Goal: Task Accomplishment & Management: Manage account settings

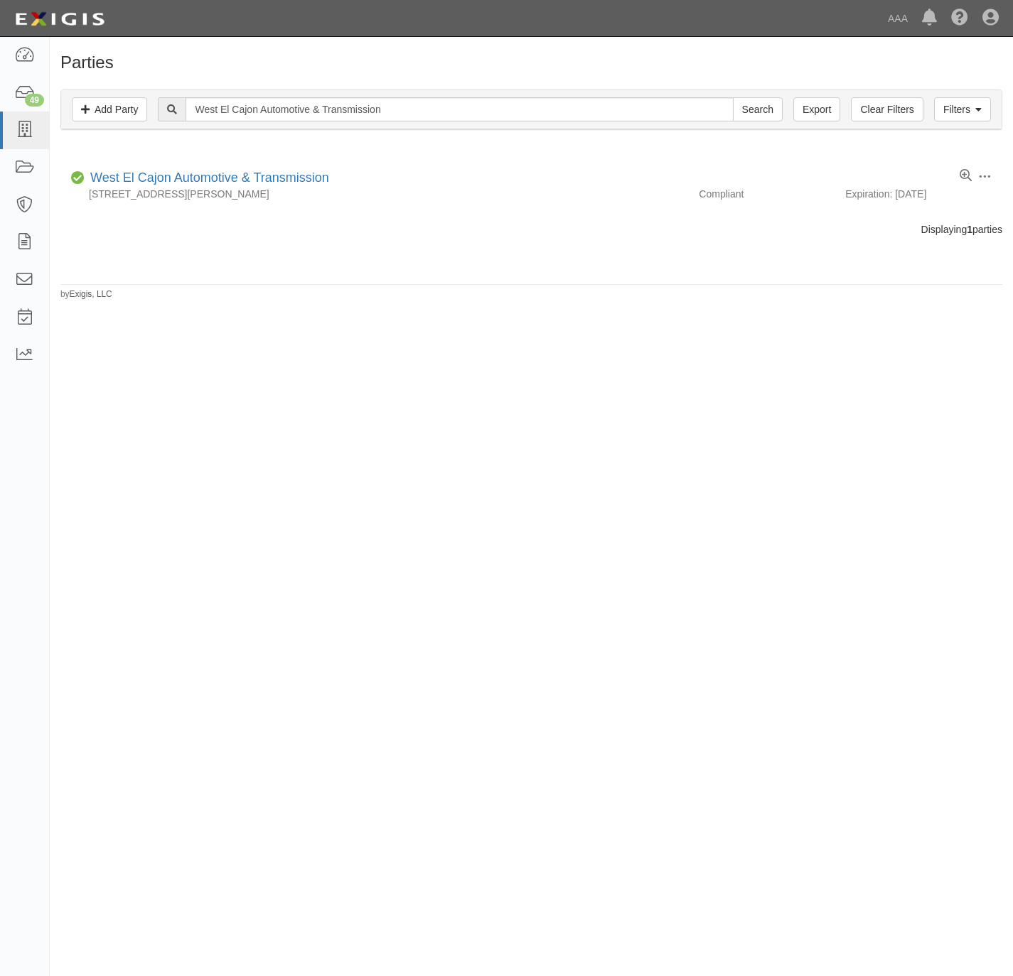
click at [277, 101] on input "West El Cajon Automotive & Transmission" at bounding box center [458, 109] width 547 height 24
click at [275, 114] on input "West El Cajon Automotive & Transmission" at bounding box center [458, 109] width 547 height 24
type input "hooked on"
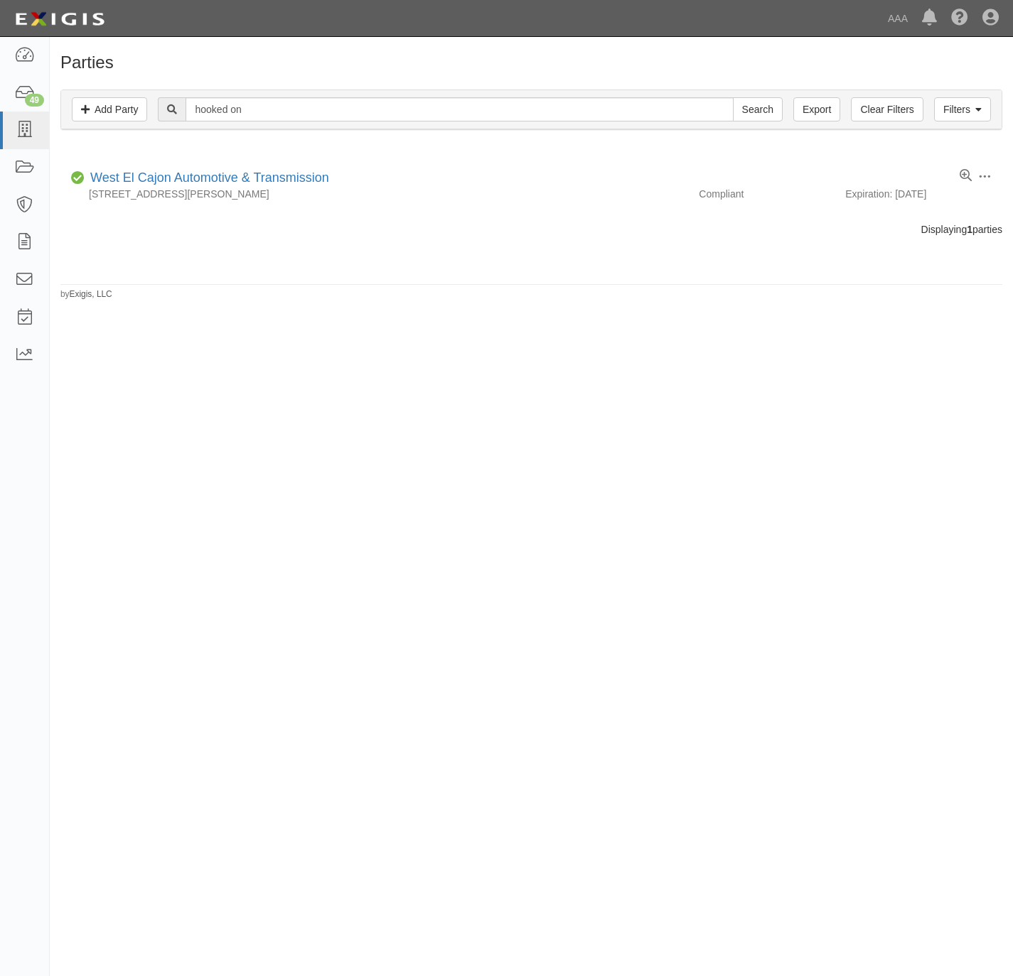
click at [733, 97] on input "Search" at bounding box center [758, 109] width 50 height 24
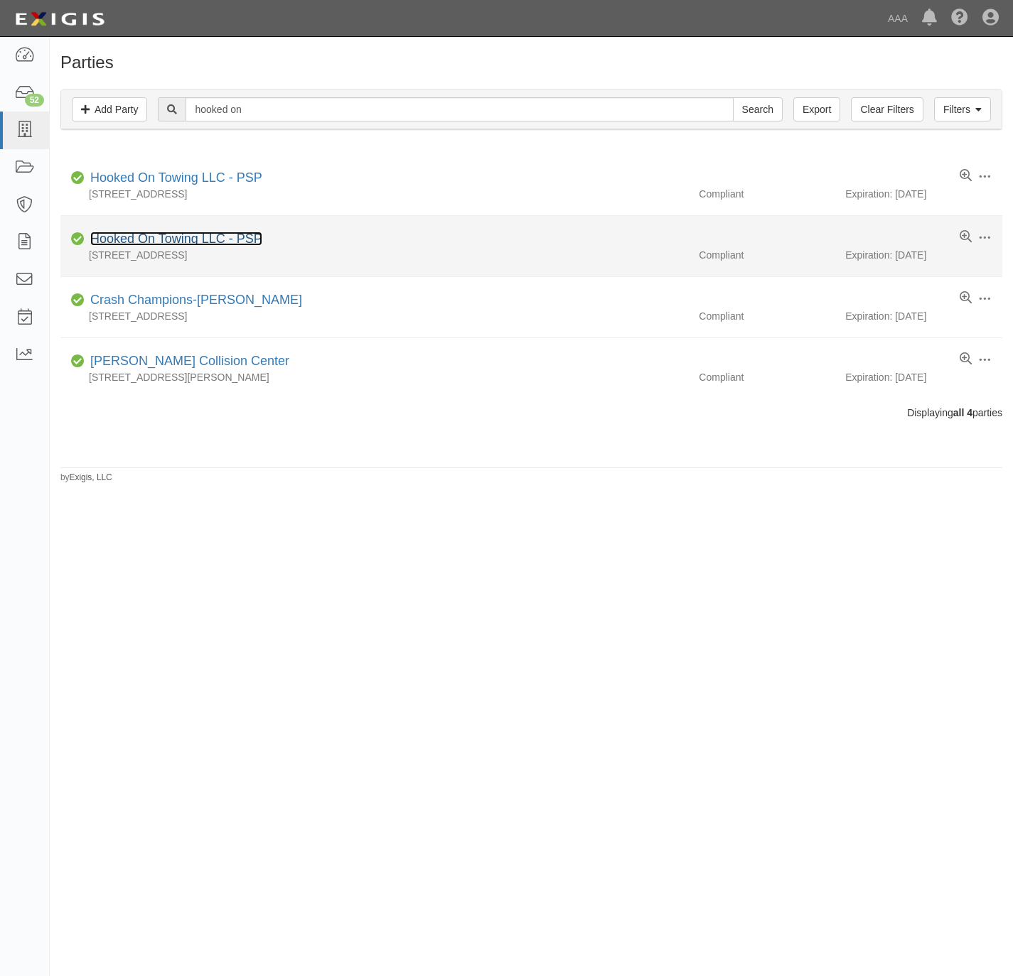
click at [184, 235] on link "Hooked On Towing LLC - PSP" at bounding box center [176, 239] width 172 height 14
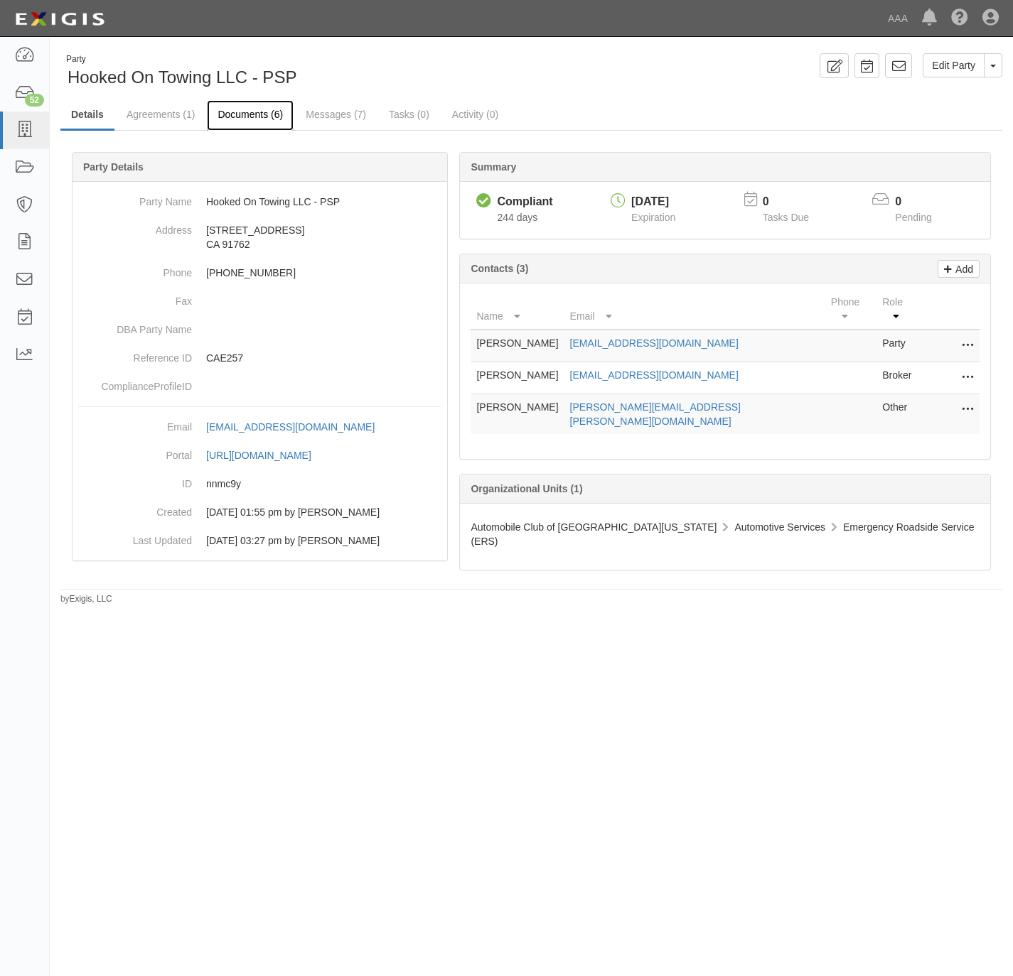
click at [245, 109] on link "Documents (6)" at bounding box center [250, 115] width 87 height 31
click at [257, 116] on link "Documents (4)" at bounding box center [250, 115] width 87 height 31
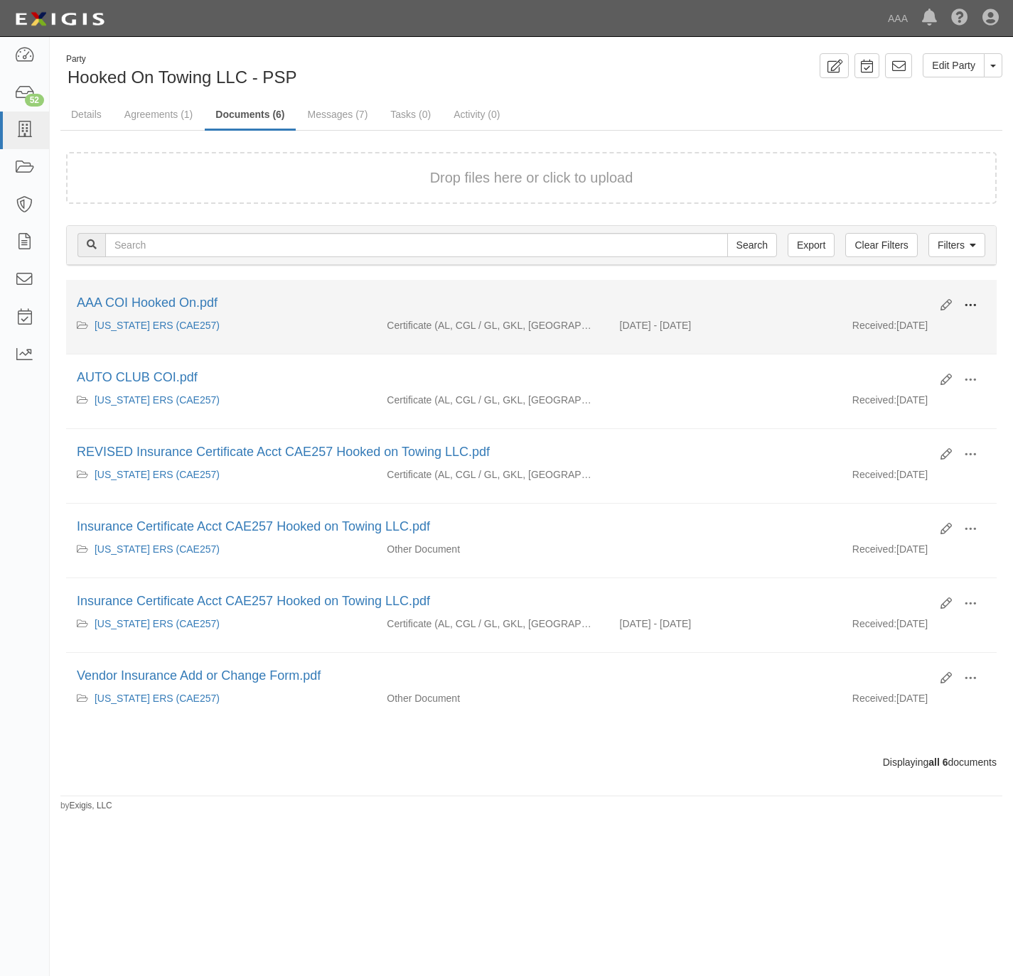
click at [974, 303] on span at bounding box center [970, 305] width 13 height 13
click at [927, 327] on link "View" at bounding box center [901, 326] width 112 height 26
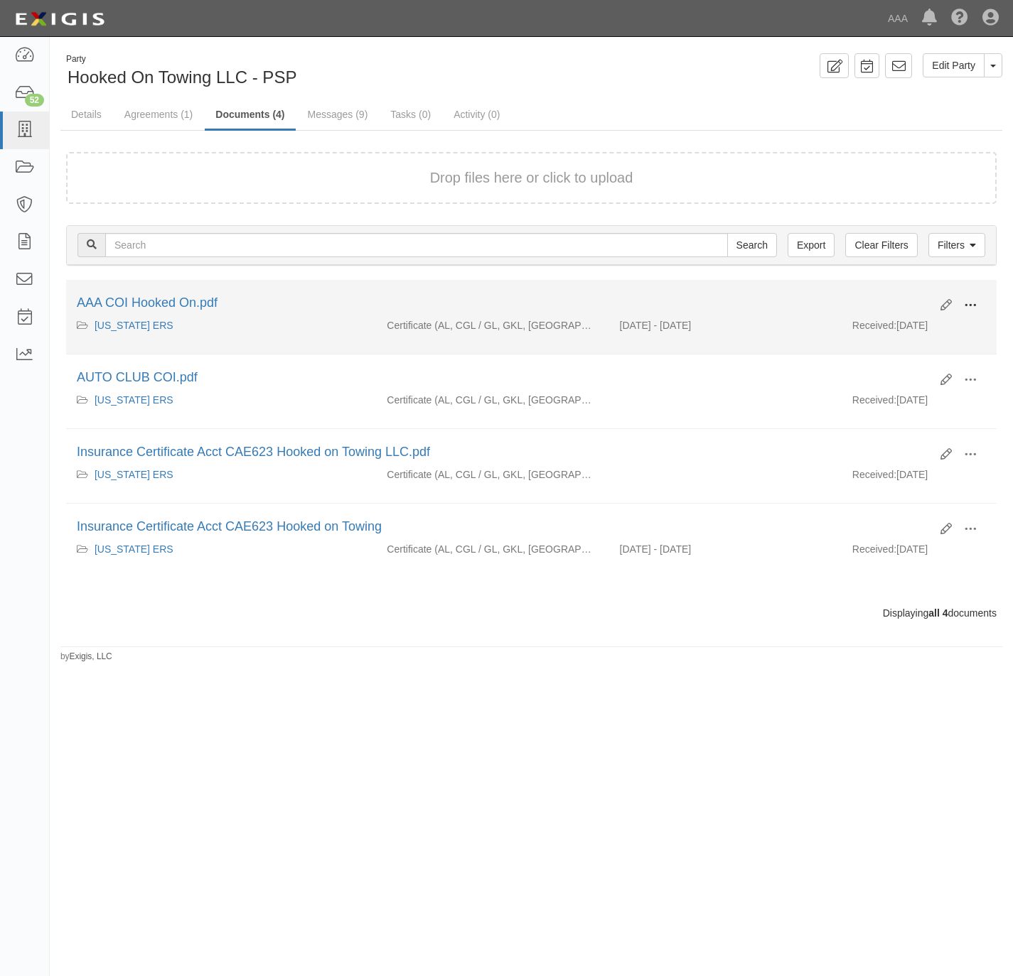
click at [983, 303] on button at bounding box center [969, 306] width 31 height 24
click at [905, 320] on link "View" at bounding box center [901, 326] width 112 height 26
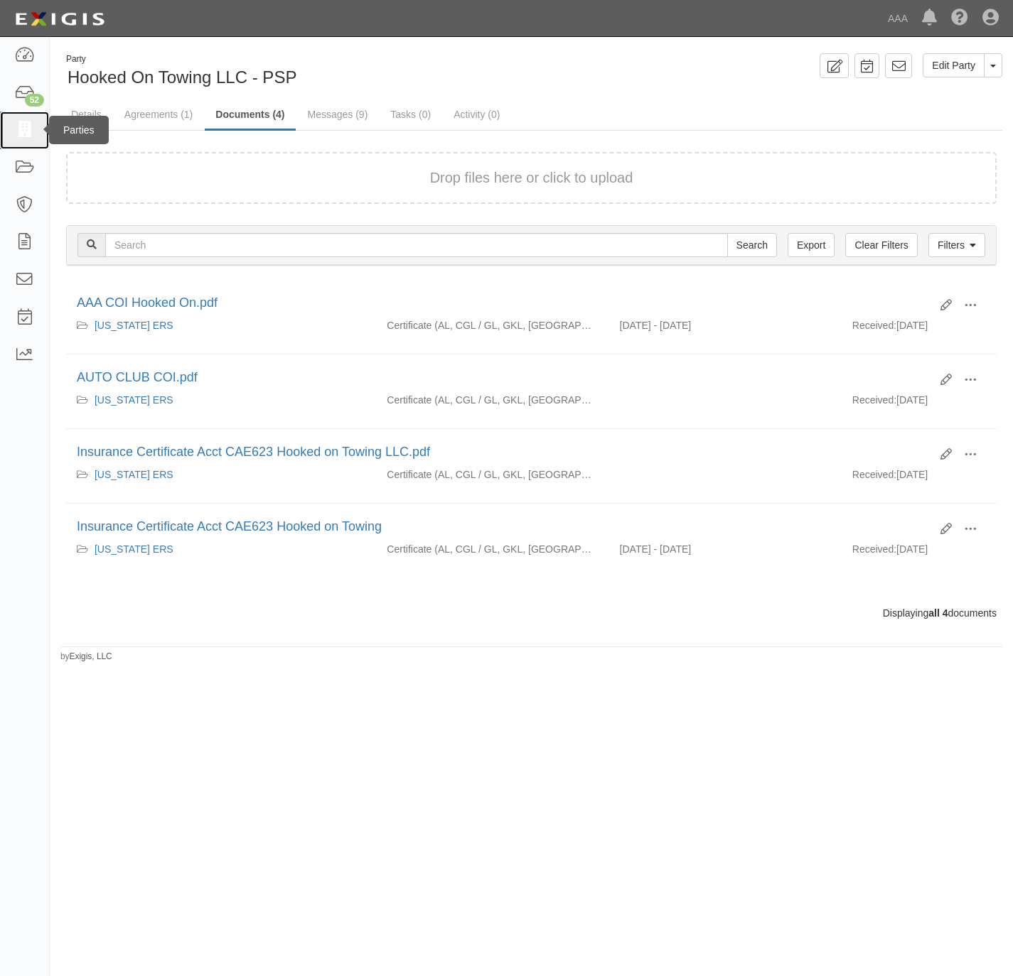
click at [28, 131] on icon at bounding box center [24, 130] width 20 height 16
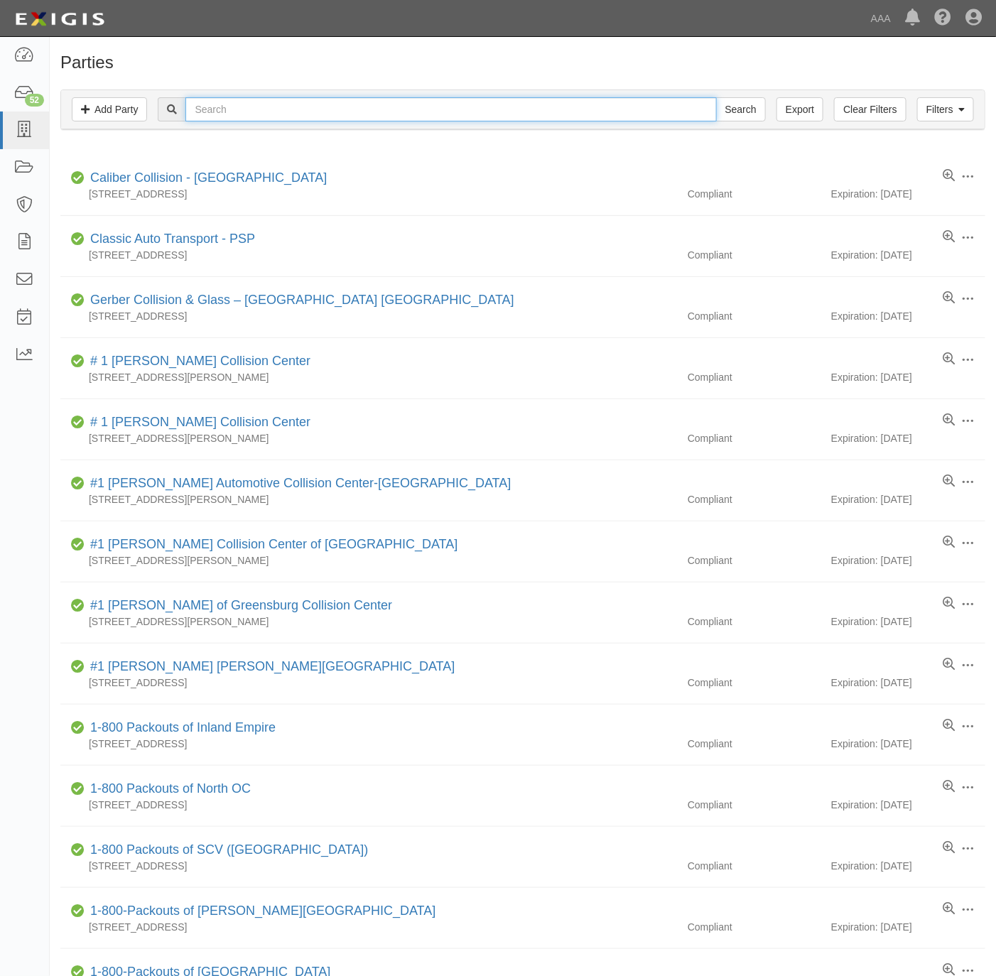
click at [550, 112] on input "text" at bounding box center [450, 109] width 531 height 24
paste input "Facility # 23089 Precision Automotive"
drag, startPoint x: 281, startPoint y: 111, endPoint x: 141, endPoint y: 120, distance: 140.3
click at [141, 120] on div "Filters Add Party Clear Filters Export Facility # 23089 Precision Automotive Se…" at bounding box center [523, 109] width 924 height 39
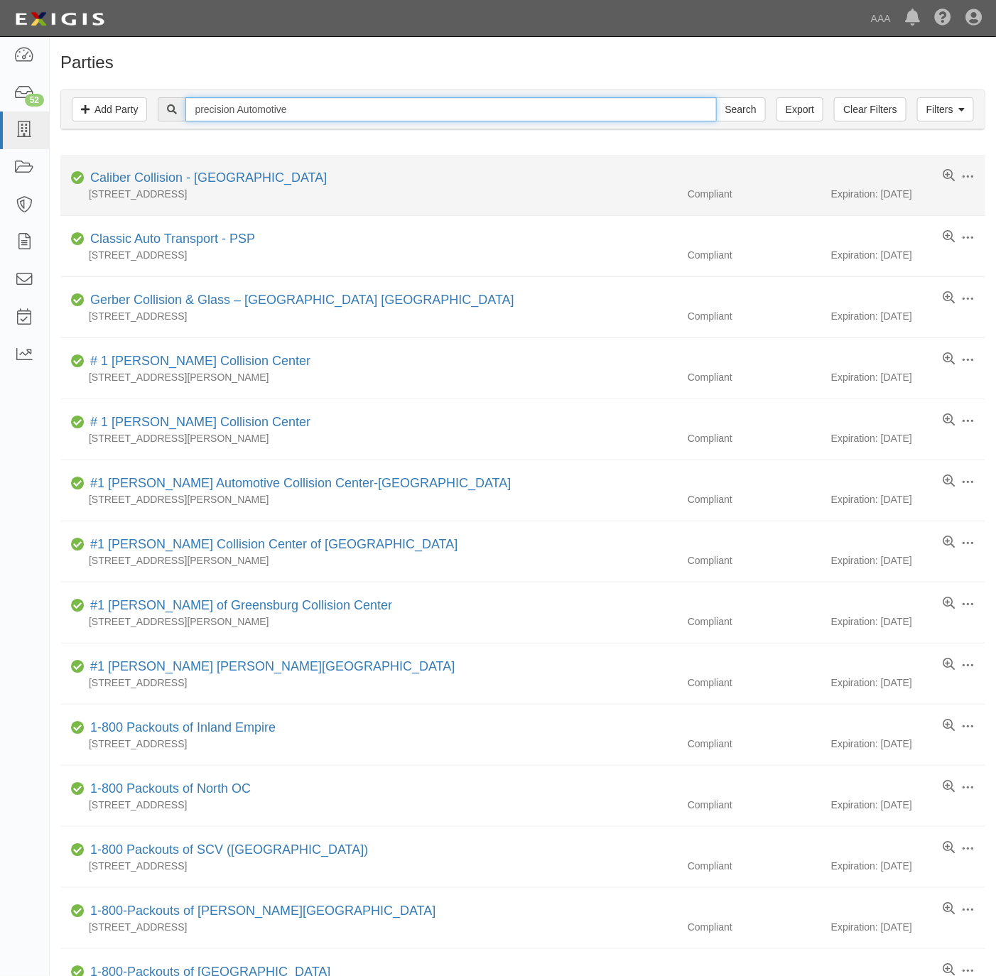
type input "precision Automotive"
click at [716, 97] on input "Search" at bounding box center [741, 109] width 50 height 24
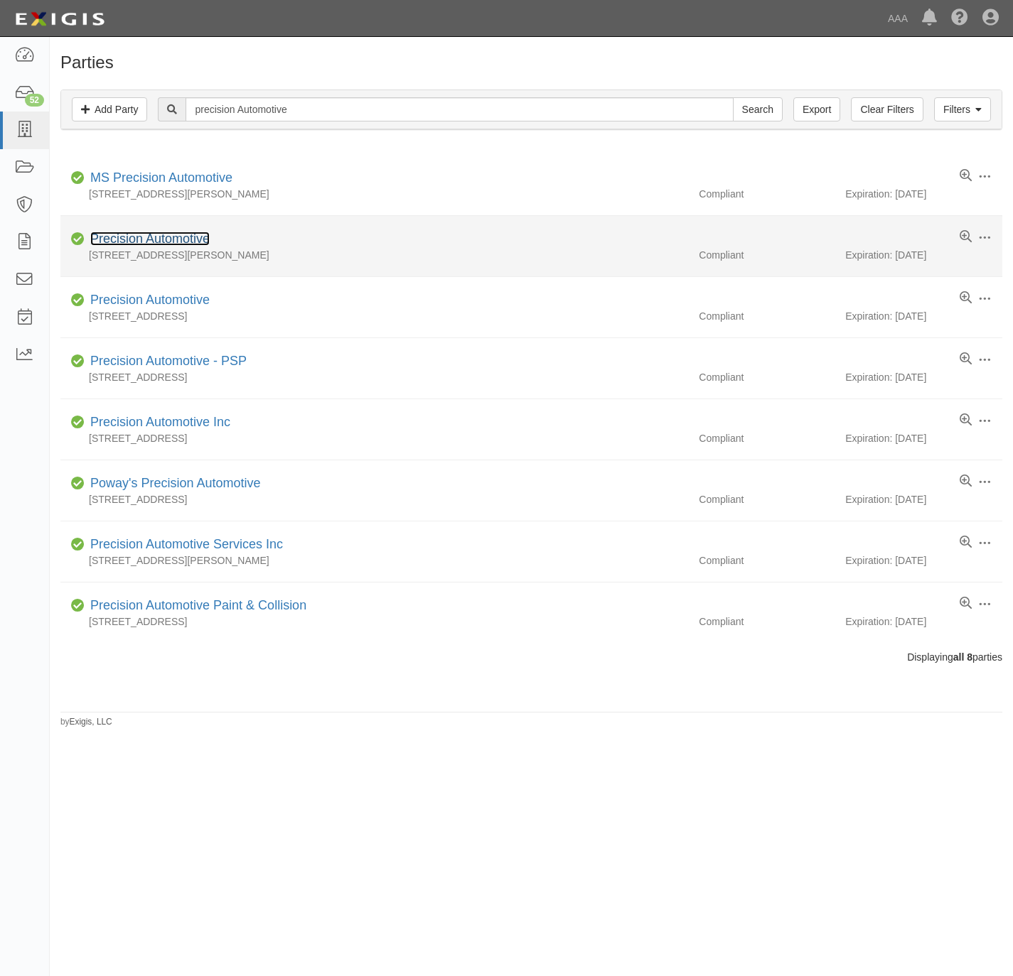
click at [145, 237] on link "Precision Automotive" at bounding box center [149, 239] width 119 height 14
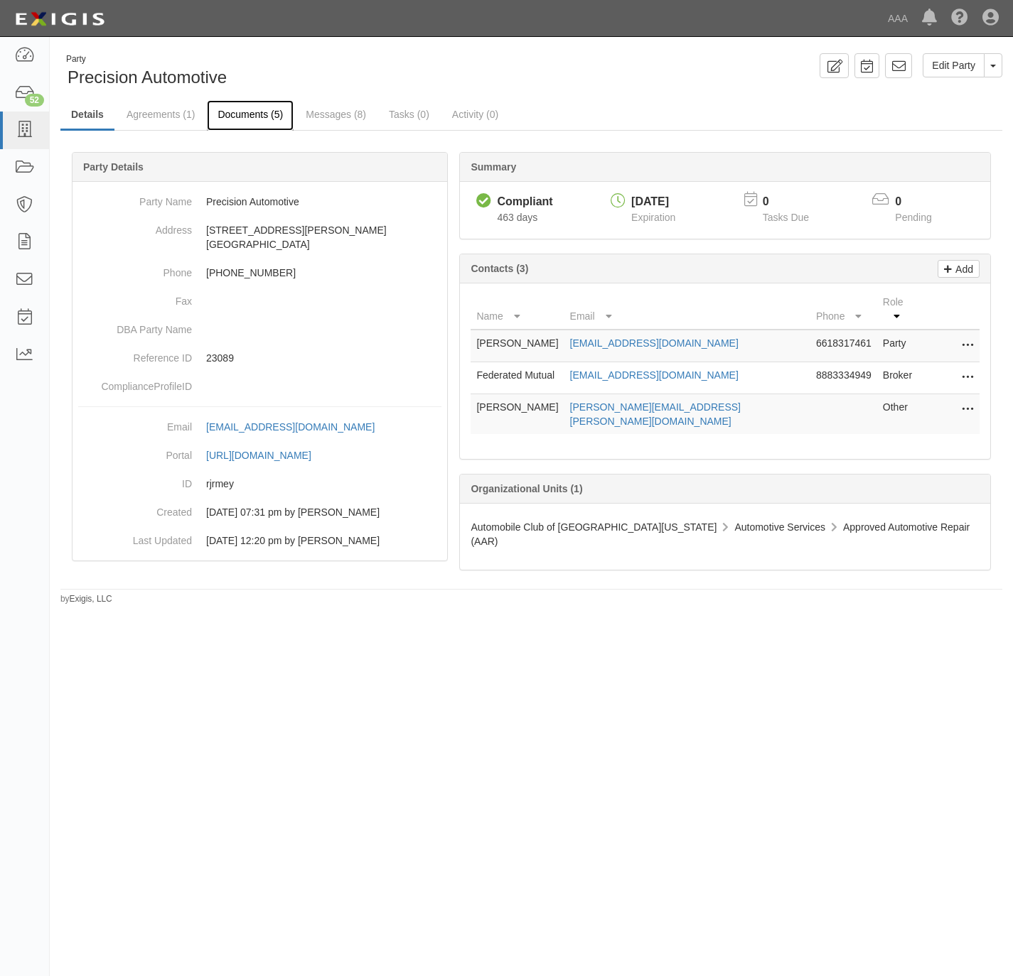
click at [260, 107] on link "Documents (5)" at bounding box center [250, 115] width 87 height 31
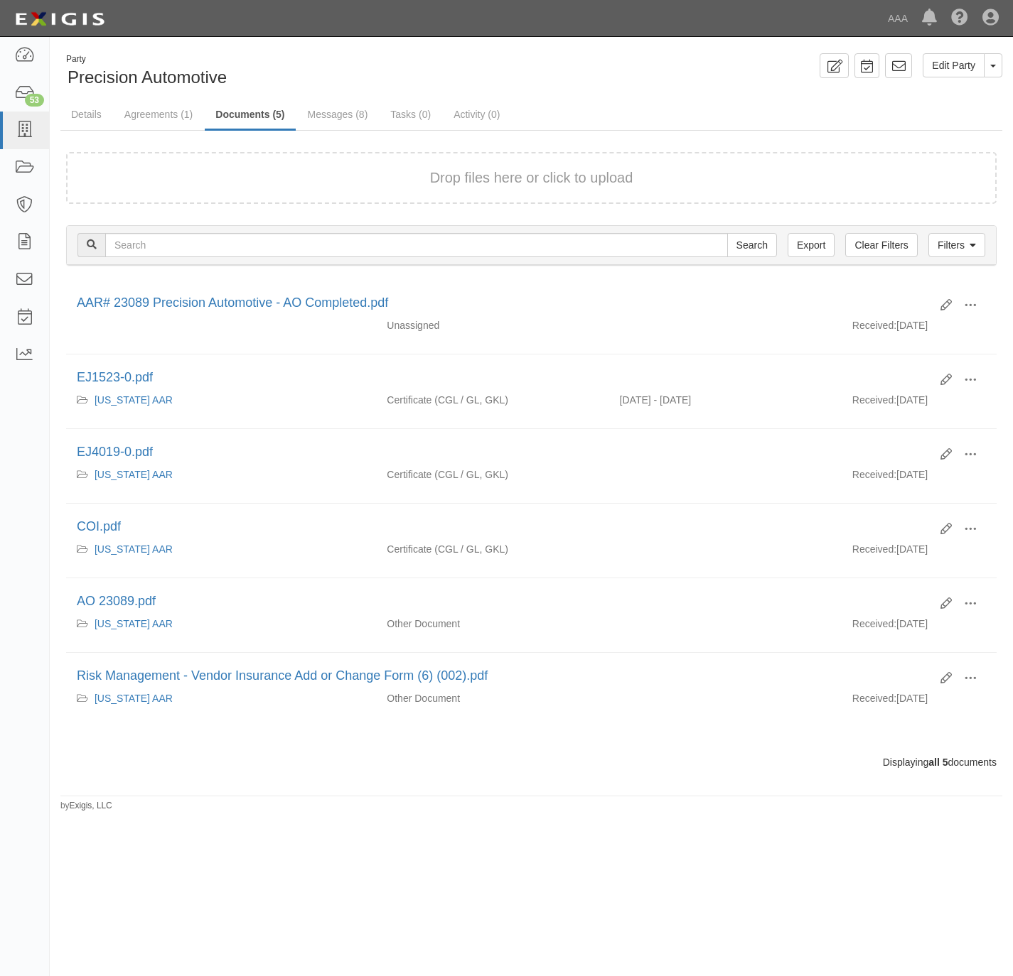
click at [484, 185] on button "Drop files here or click to upload" at bounding box center [531, 178] width 203 height 21
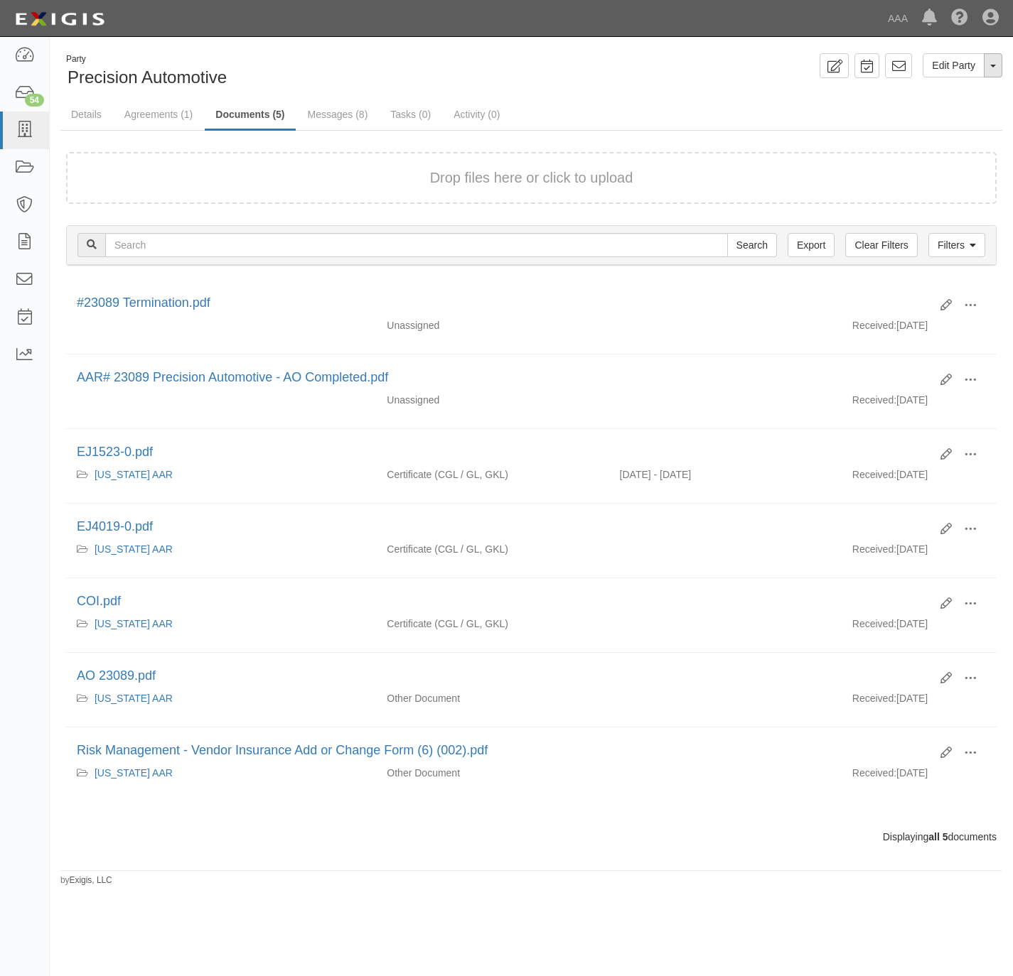
click at [991, 62] on button "Toggle Party Dropdown" at bounding box center [992, 65] width 18 height 24
click at [936, 105] on link "Archive Party" at bounding box center [945, 111] width 112 height 18
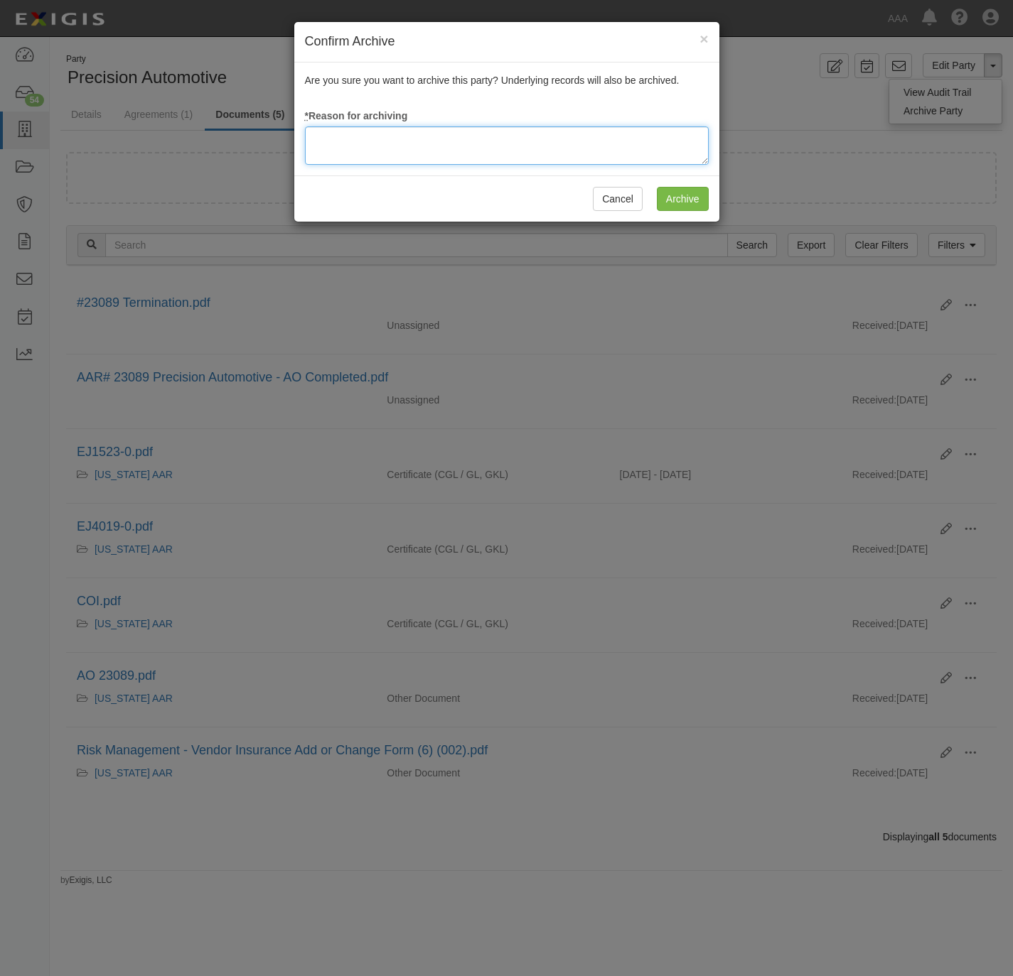
click at [635, 139] on textarea at bounding box center [507, 145] width 404 height 38
type textarea "Station Terminated."
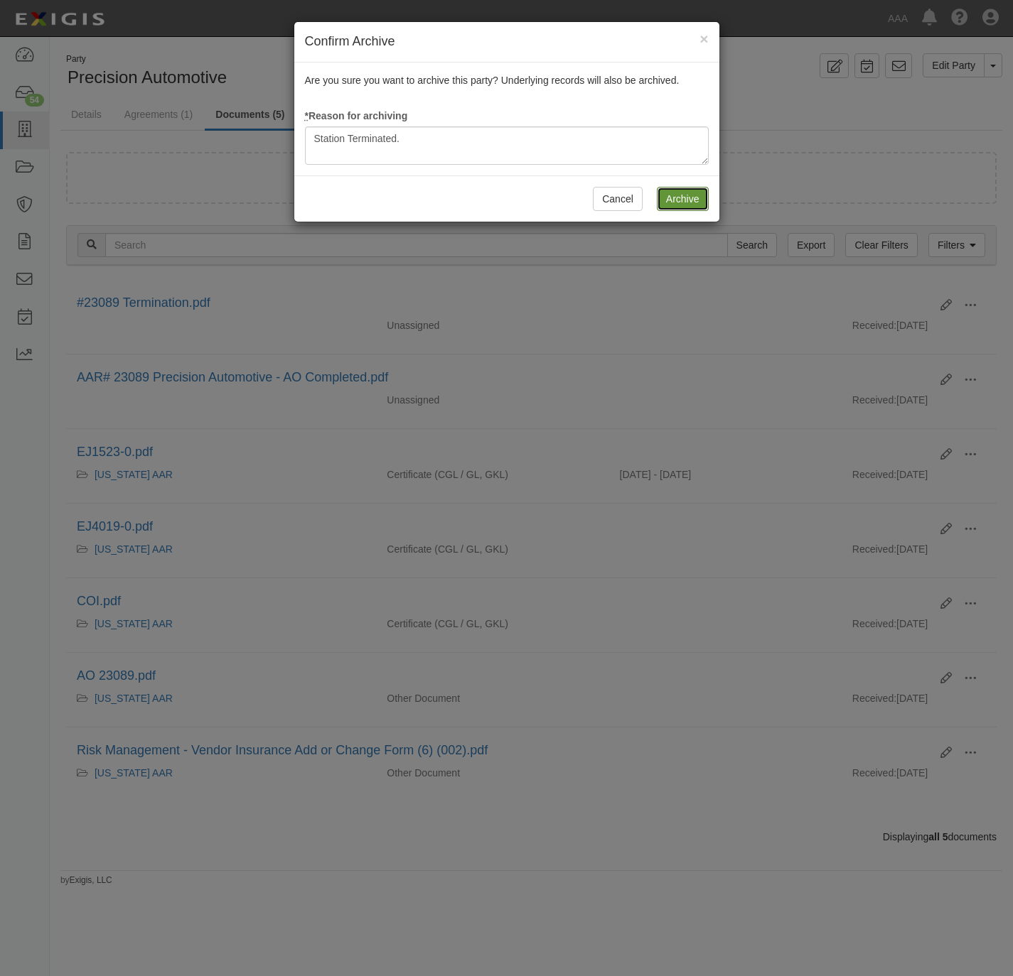
click at [682, 207] on input "Archive" at bounding box center [683, 199] width 52 height 24
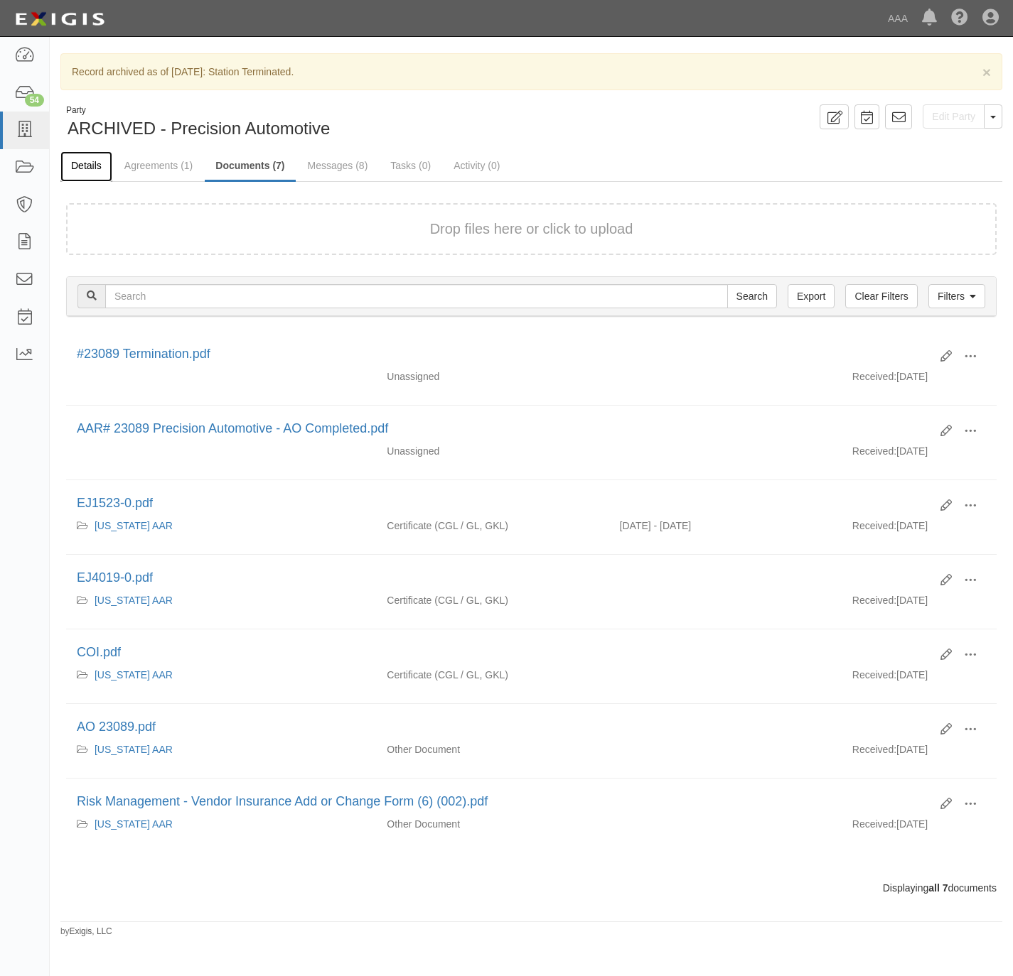
click at [86, 162] on link "Details" at bounding box center [86, 166] width 52 height 31
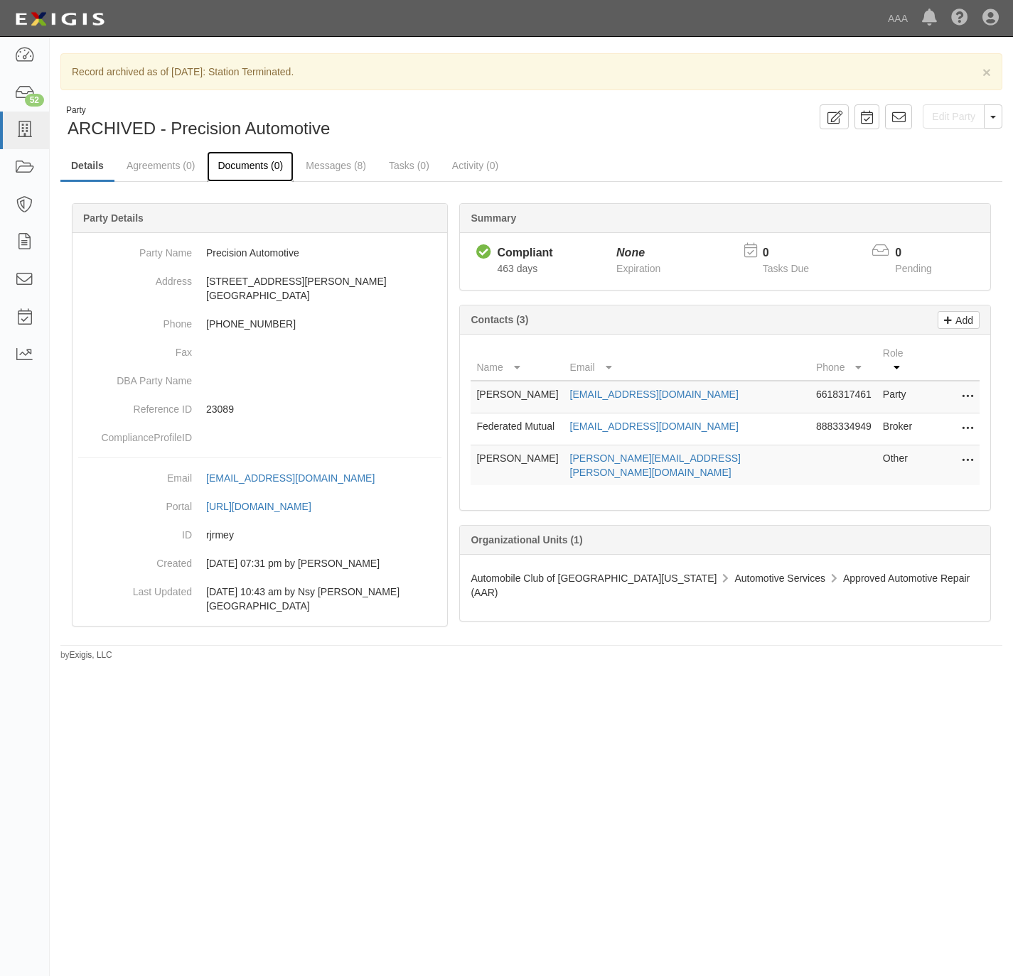
click at [230, 165] on link "Documents (0)" at bounding box center [250, 166] width 87 height 31
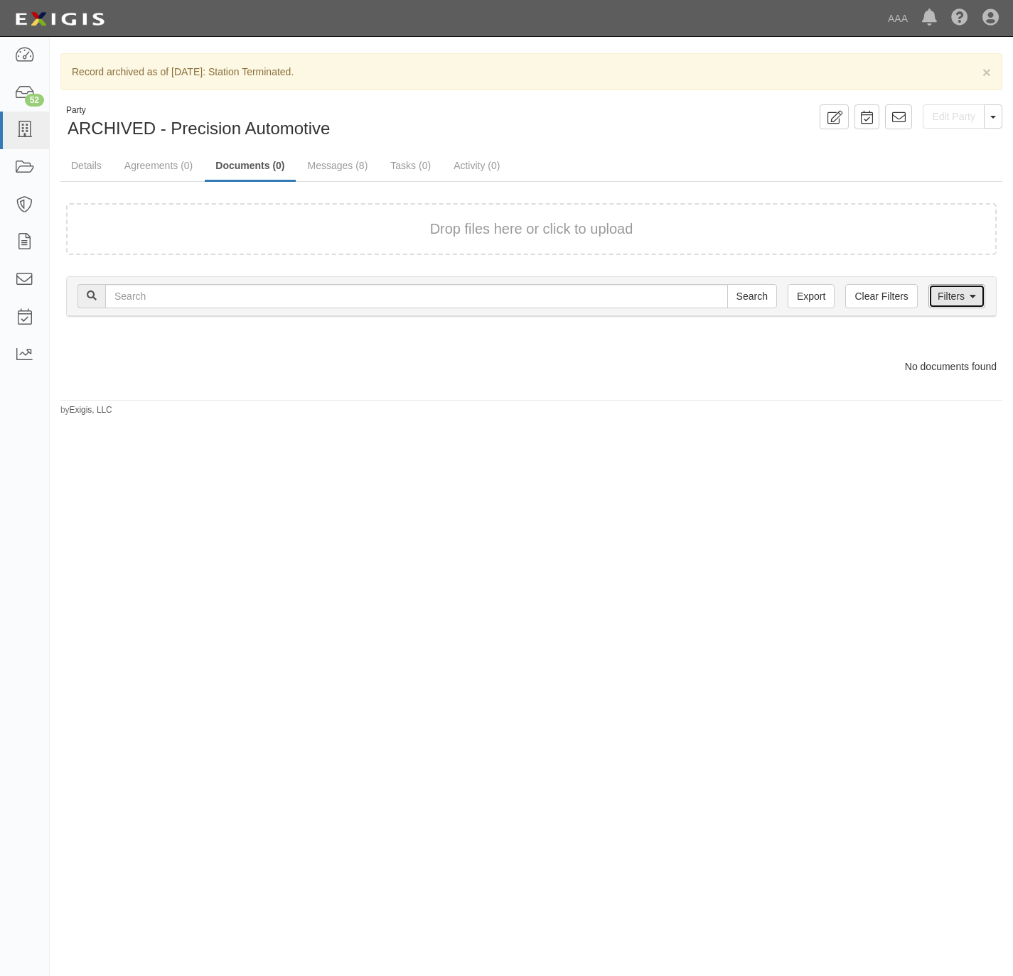
click at [966, 294] on link "Filters" at bounding box center [956, 296] width 57 height 24
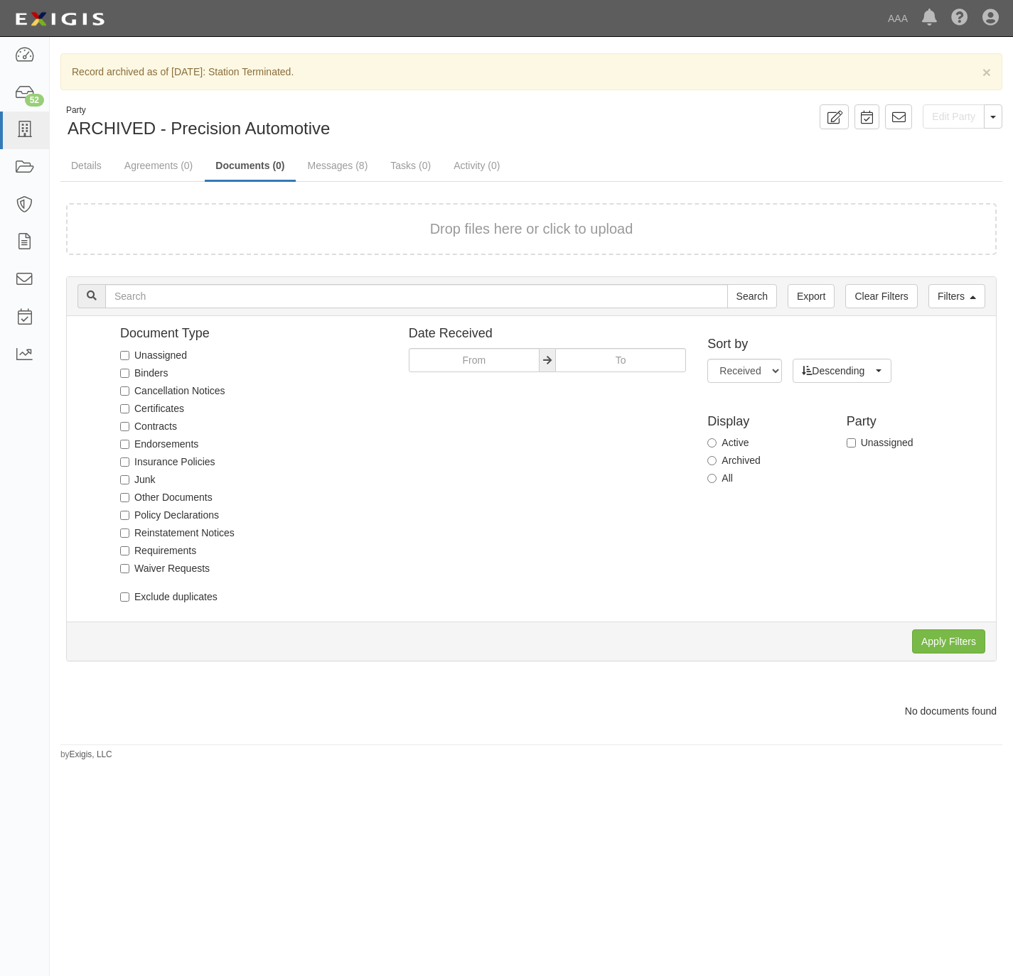
click at [702, 480] on div "Sort by Received Name Descending Ascending Descending Ascending Descending Disp…" at bounding box center [845, 410] width 299 height 166
click at [718, 476] on label "All" at bounding box center [720, 478] width 26 height 14
click at [716, 476] on input "All" at bounding box center [711, 478] width 9 height 9
radio input "true"
click at [953, 637] on input "Apply Filters" at bounding box center [948, 642] width 73 height 24
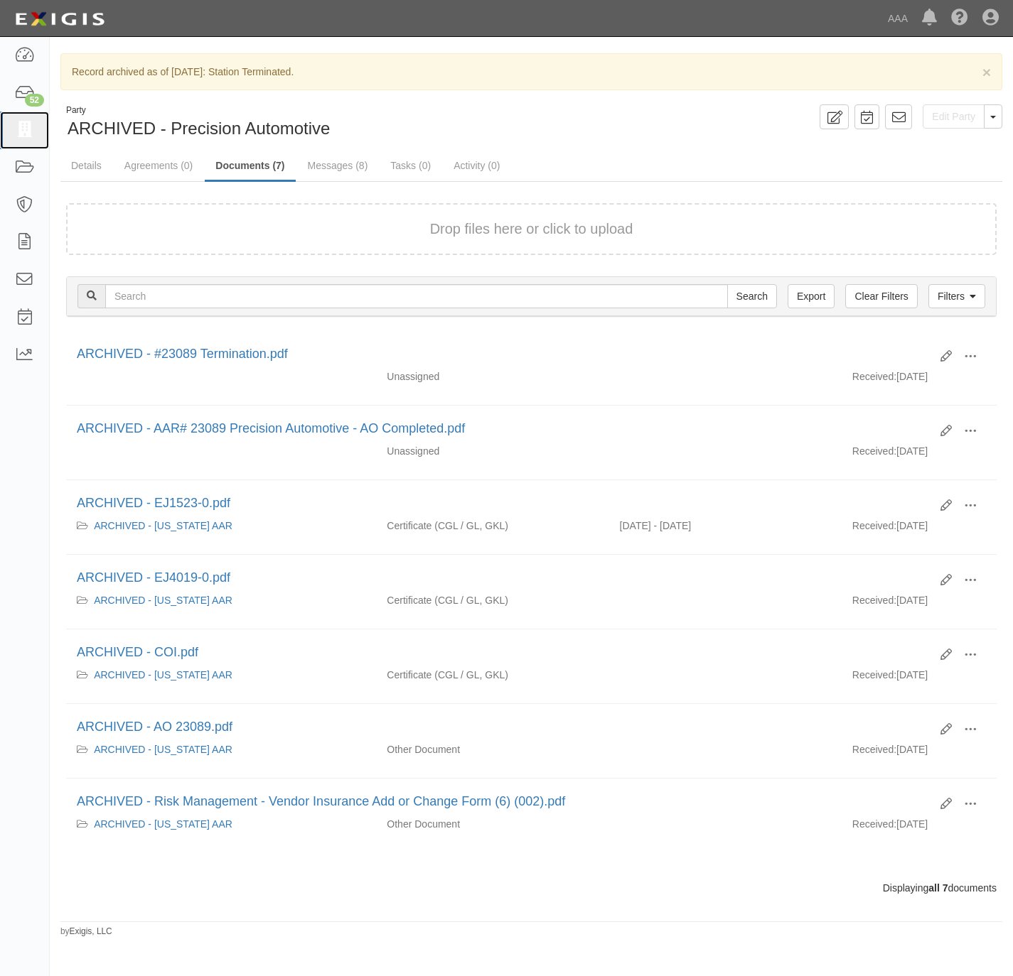
drag, startPoint x: 21, startPoint y: 135, endPoint x: 674, endPoint y: 190, distance: 654.6
click at [21, 136] on icon at bounding box center [24, 130] width 20 height 16
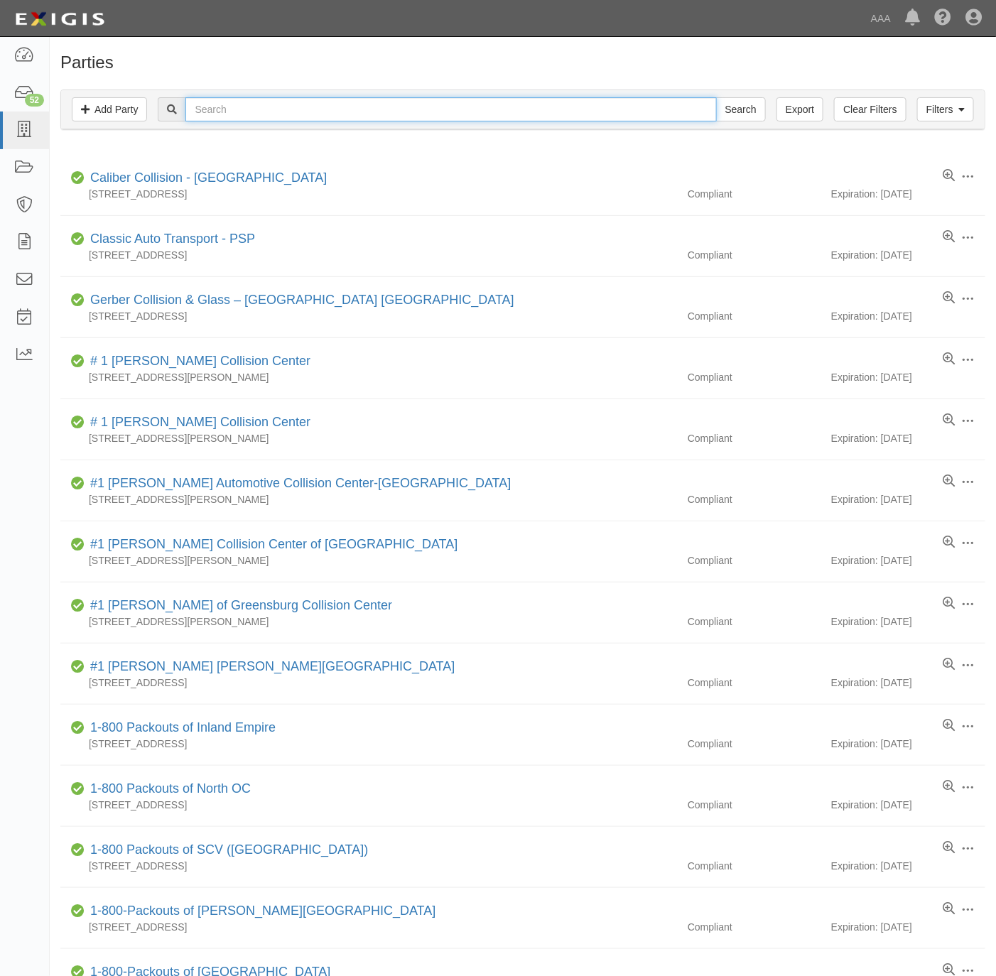
click at [557, 113] on input "text" at bounding box center [450, 109] width 531 height 24
paste input "KDT TOWING"
type input "KDT TOWING"
click at [740, 107] on input "Search" at bounding box center [741, 109] width 50 height 24
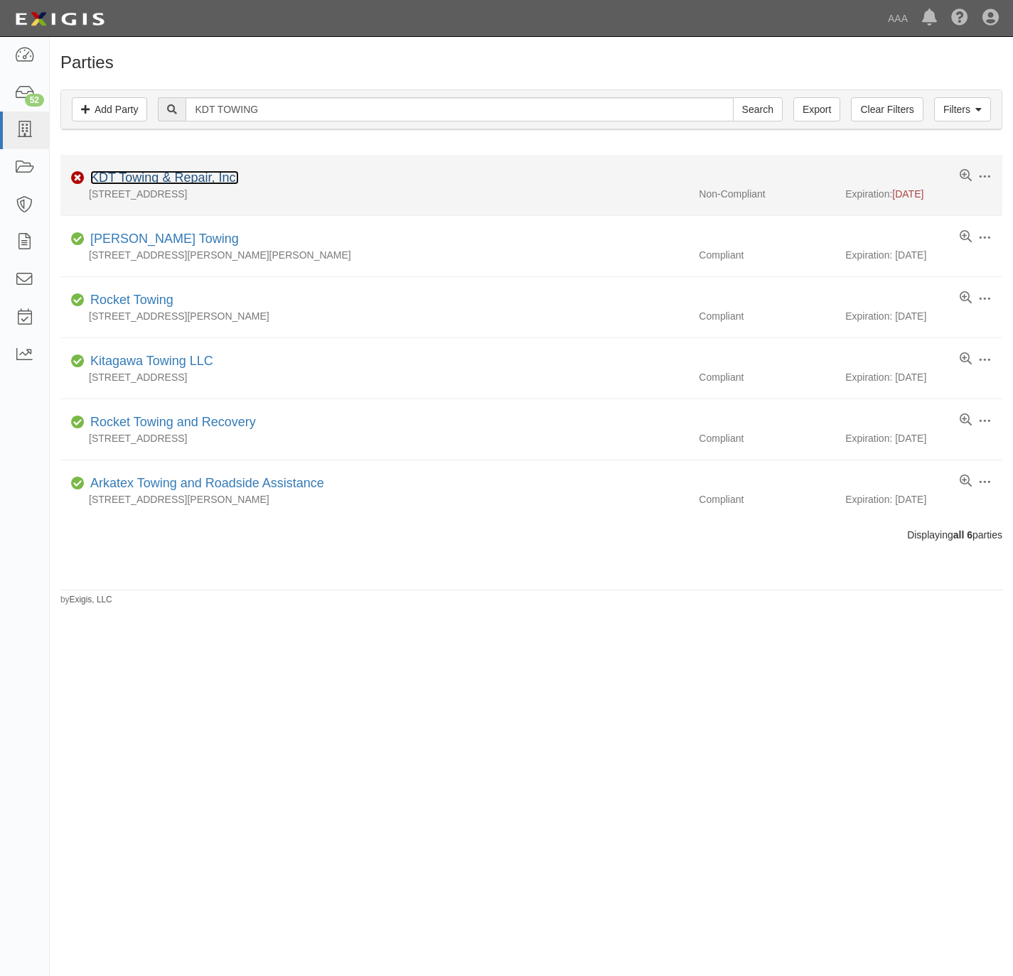
click at [200, 173] on link "KDT Towing & Repair, Inc." at bounding box center [164, 178] width 149 height 14
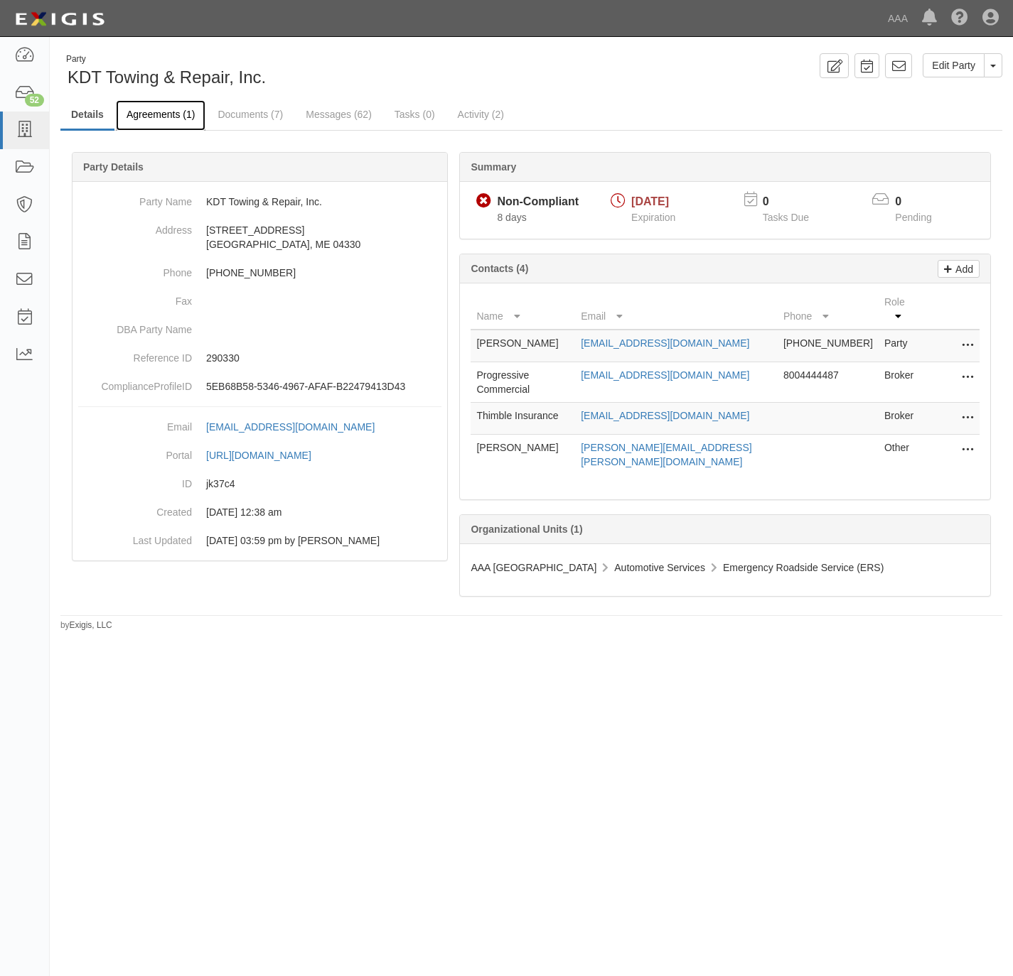
click at [185, 116] on link "Agreements (1)" at bounding box center [161, 115] width 90 height 31
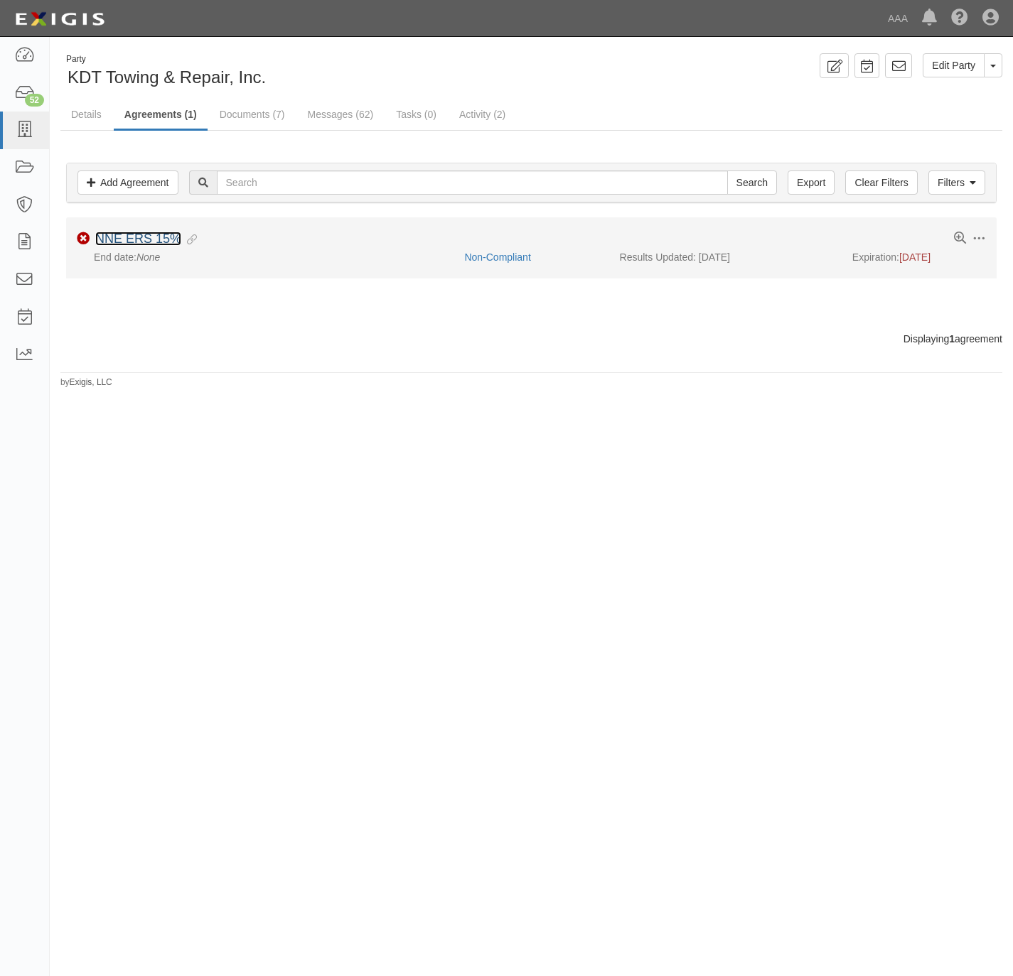
click at [141, 233] on link "NNE ERS 15%" at bounding box center [138, 239] width 86 height 14
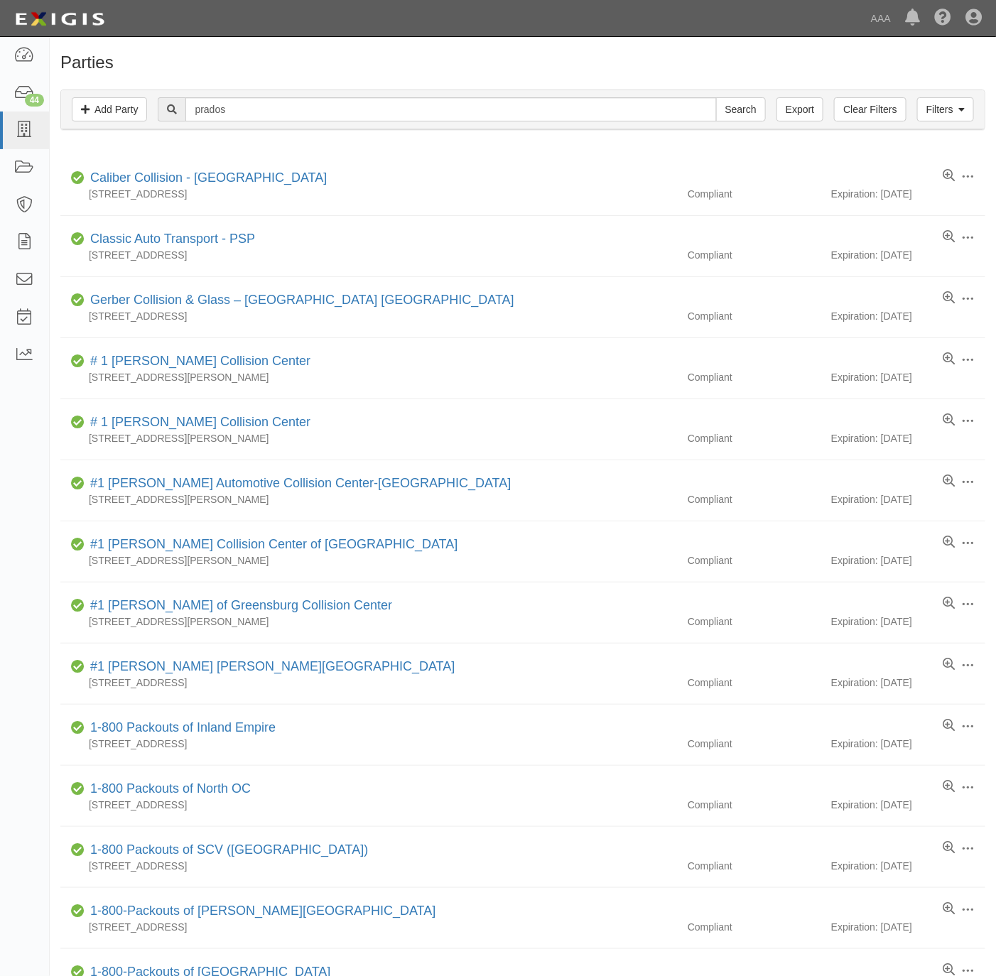
type input "prados"
click at [716, 97] on input "Search" at bounding box center [741, 109] width 50 height 24
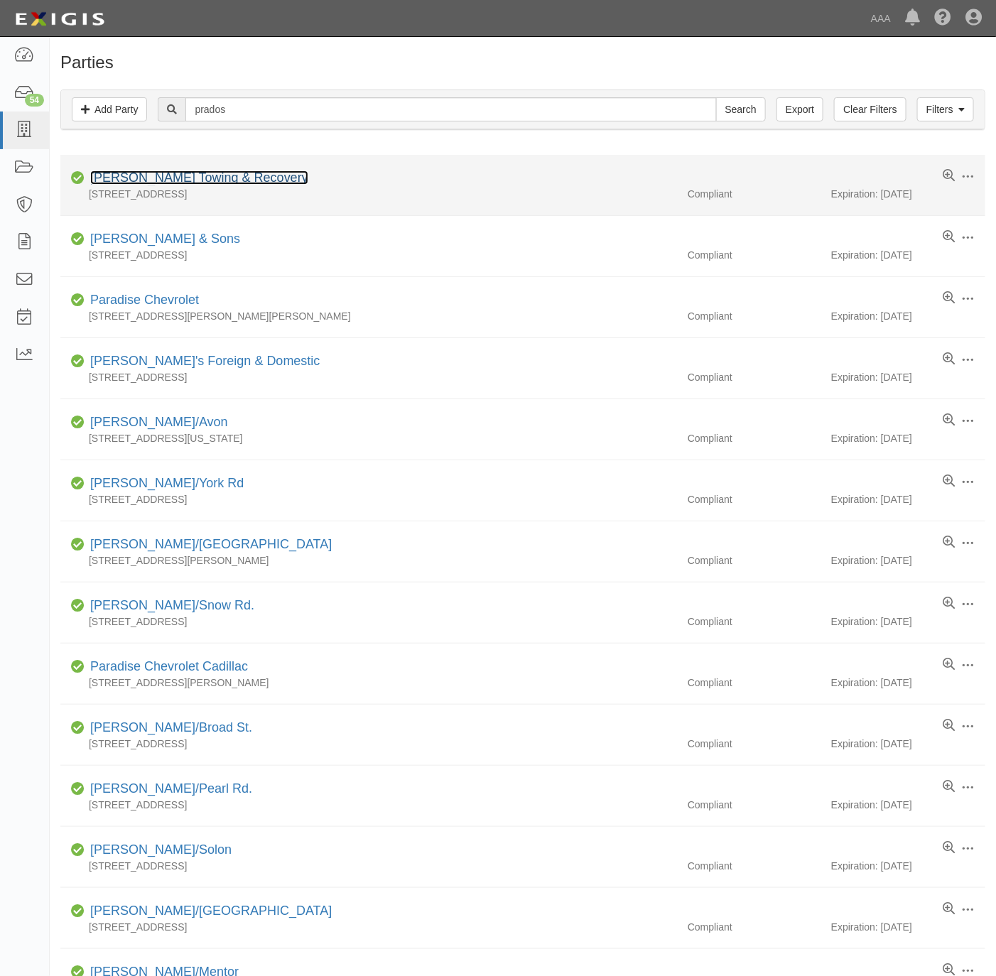
click at [179, 179] on link "[PERSON_NAME] Towing & Recovery" at bounding box center [199, 178] width 218 height 14
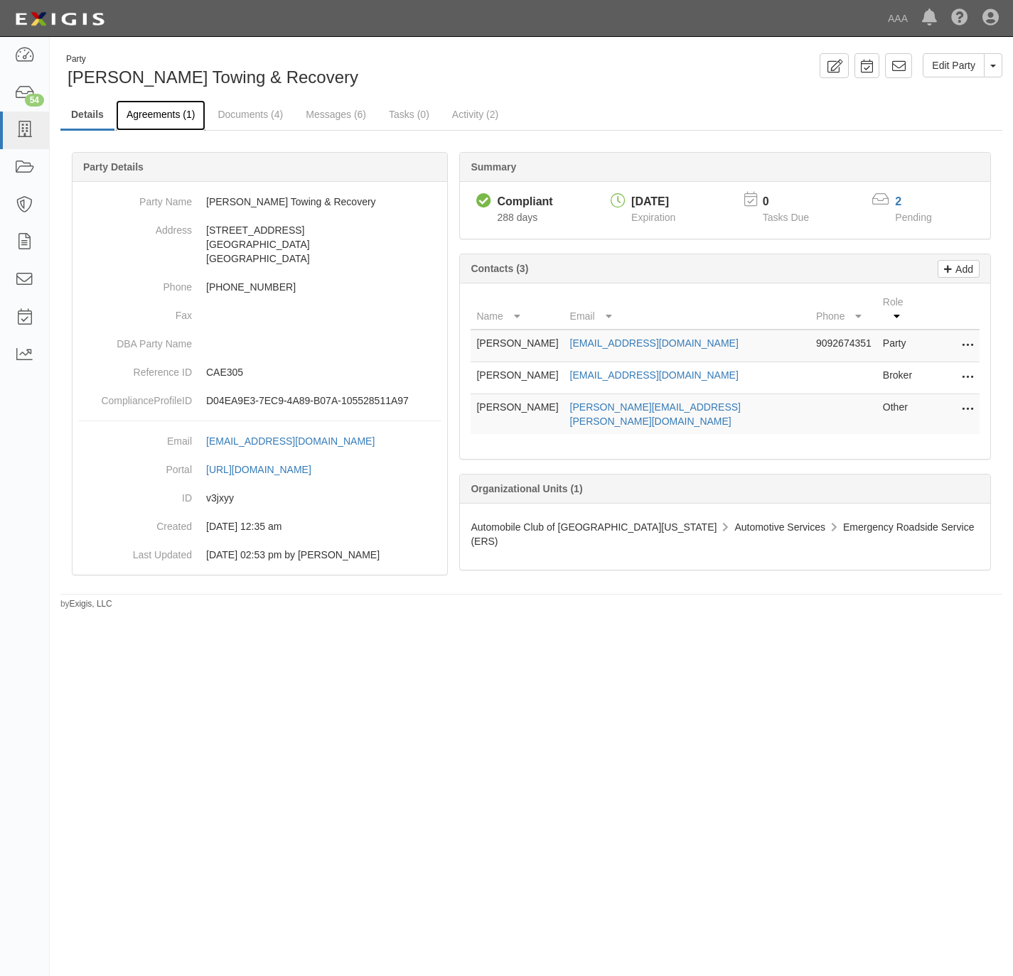
click at [153, 114] on link "Agreements (1)" at bounding box center [161, 115] width 90 height 31
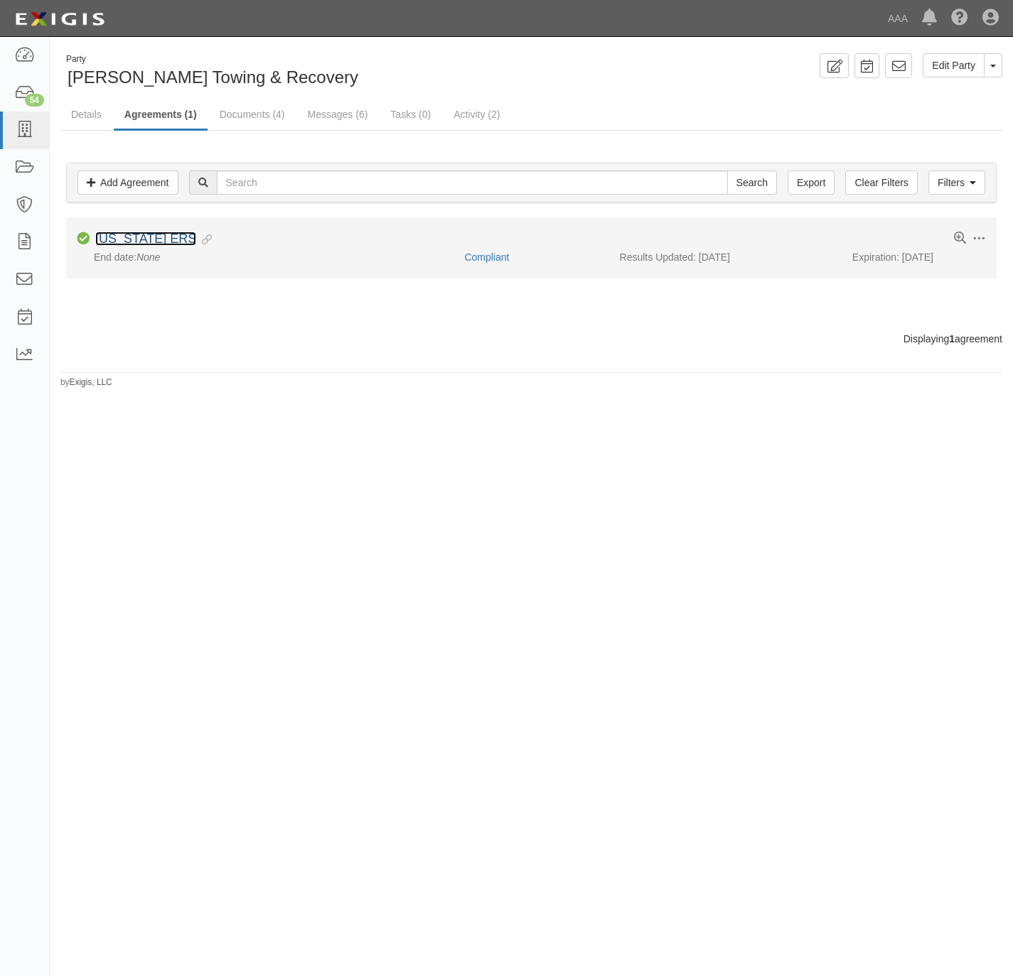
click at [134, 237] on link "[US_STATE] ERS" at bounding box center [145, 239] width 101 height 14
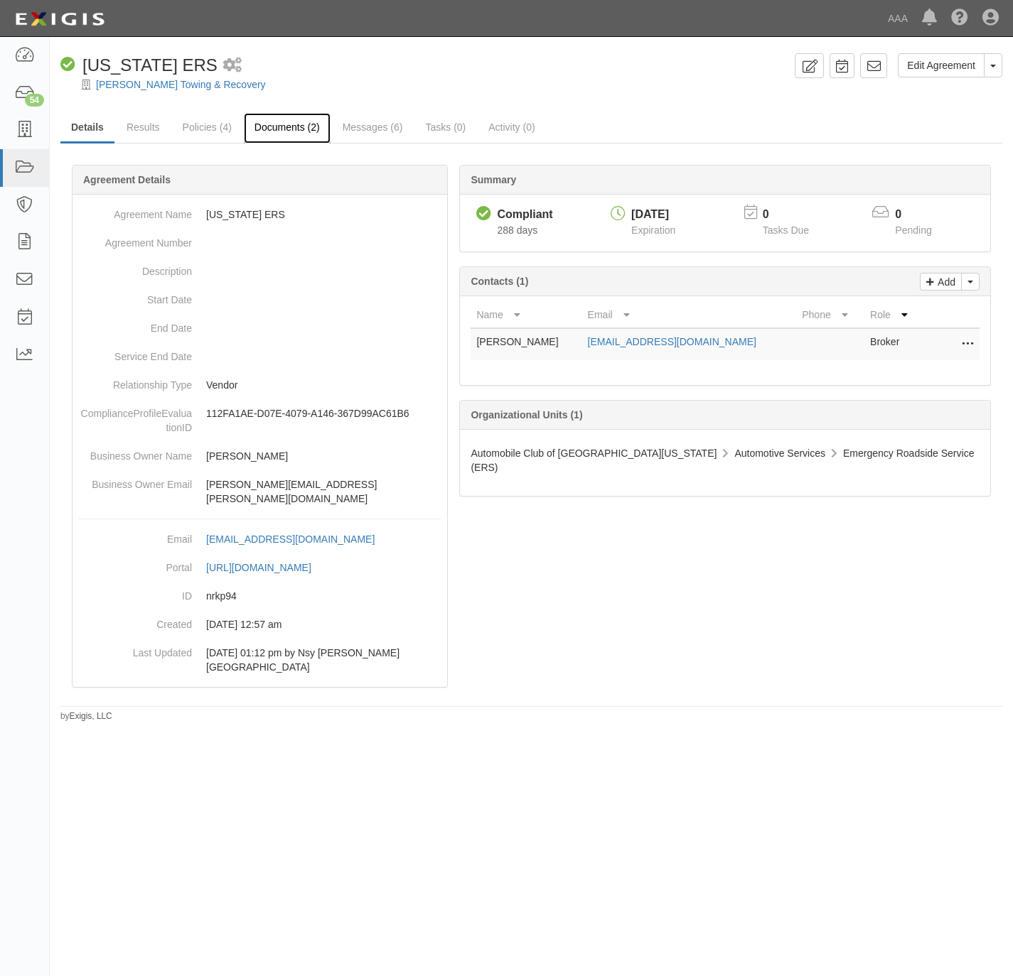
click at [271, 120] on link "Documents (2)" at bounding box center [287, 128] width 87 height 31
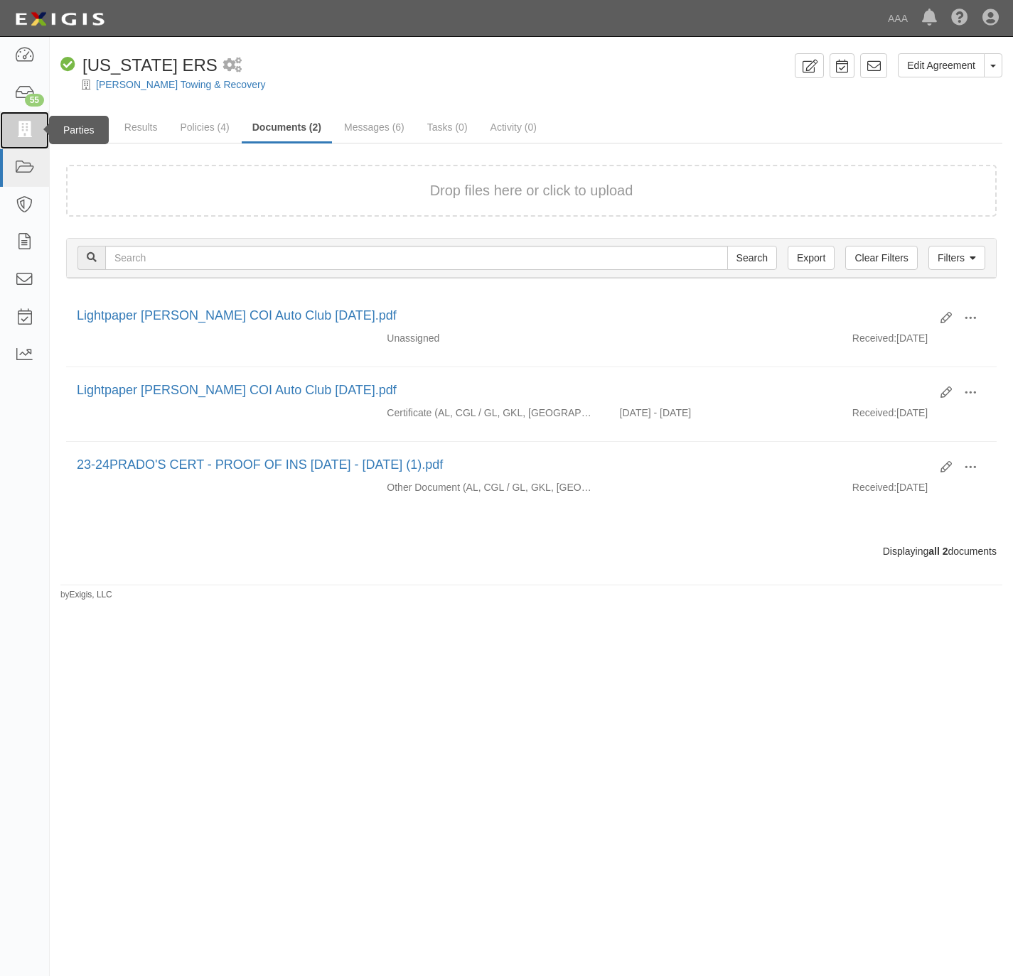
click at [26, 124] on icon at bounding box center [24, 130] width 20 height 16
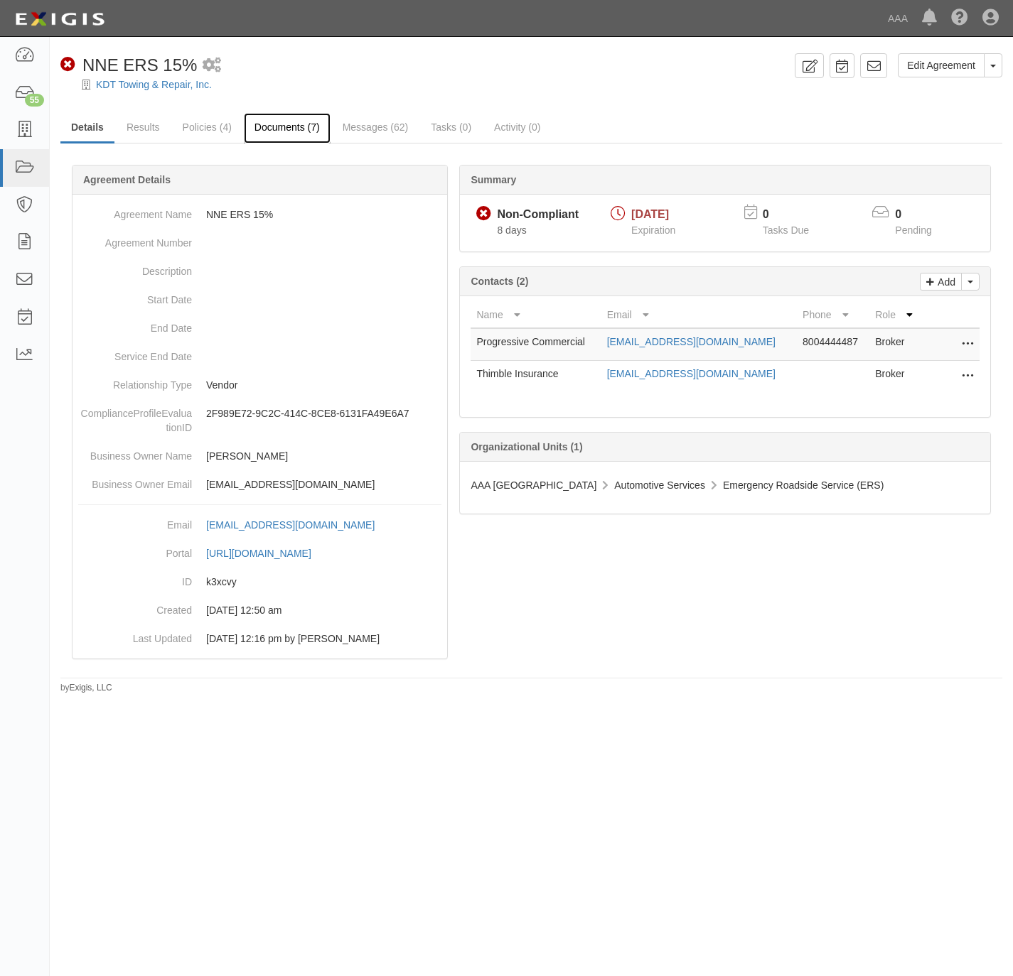
click at [277, 131] on link "Documents (7)" at bounding box center [287, 128] width 87 height 31
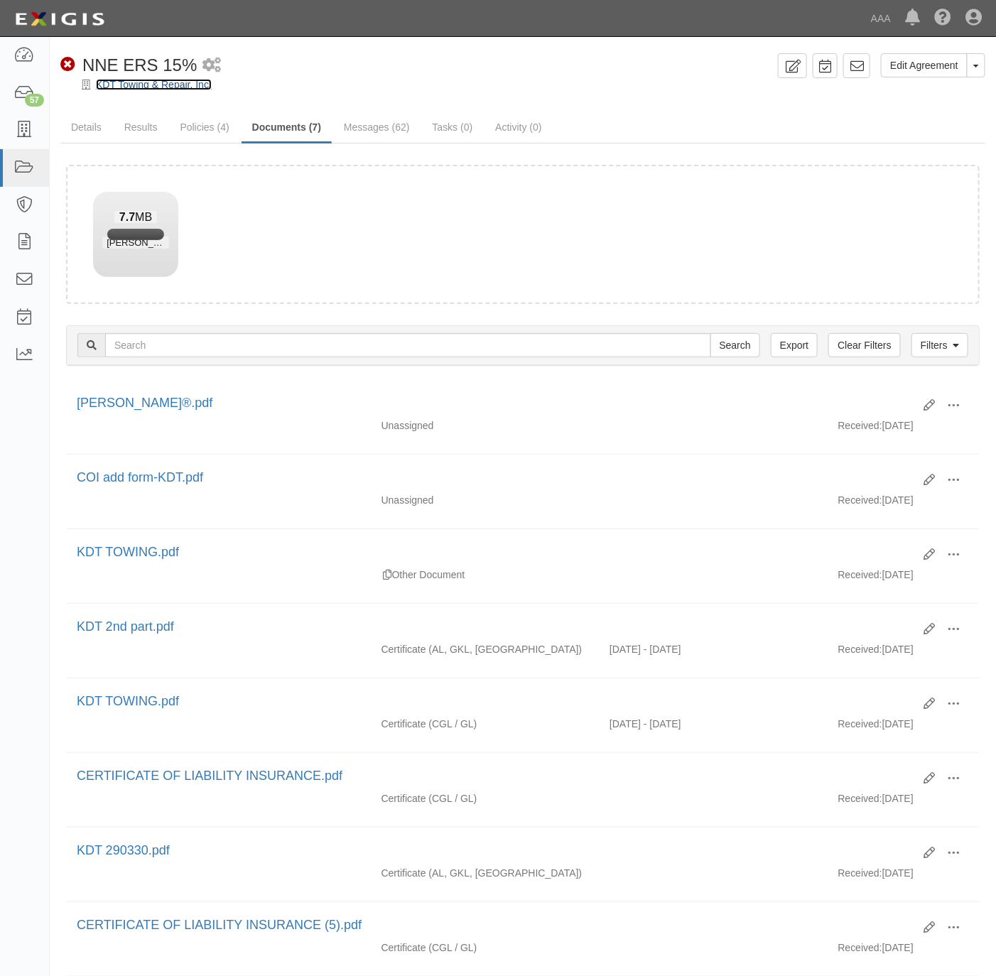
click at [145, 83] on link "KDT Towing & Repair, Inc." at bounding box center [154, 84] width 116 height 11
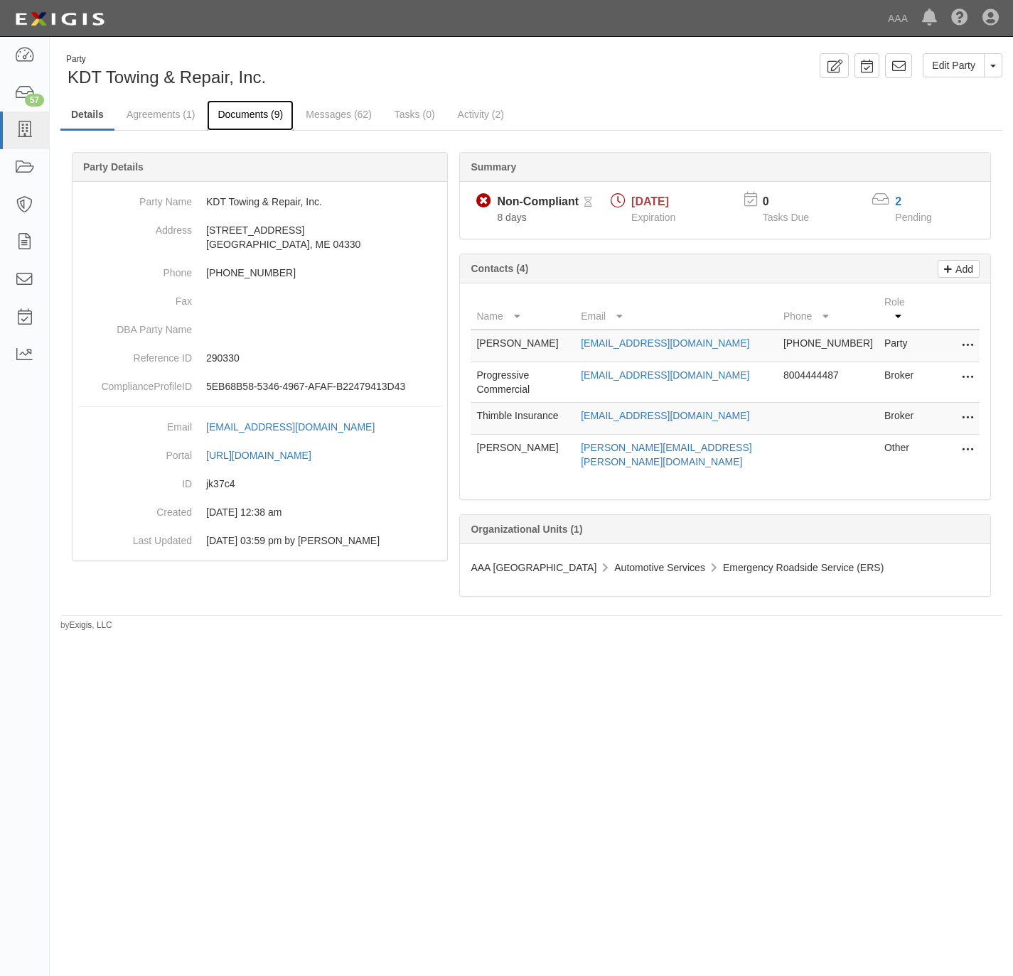
click at [248, 107] on link "Documents (9)" at bounding box center [250, 115] width 87 height 31
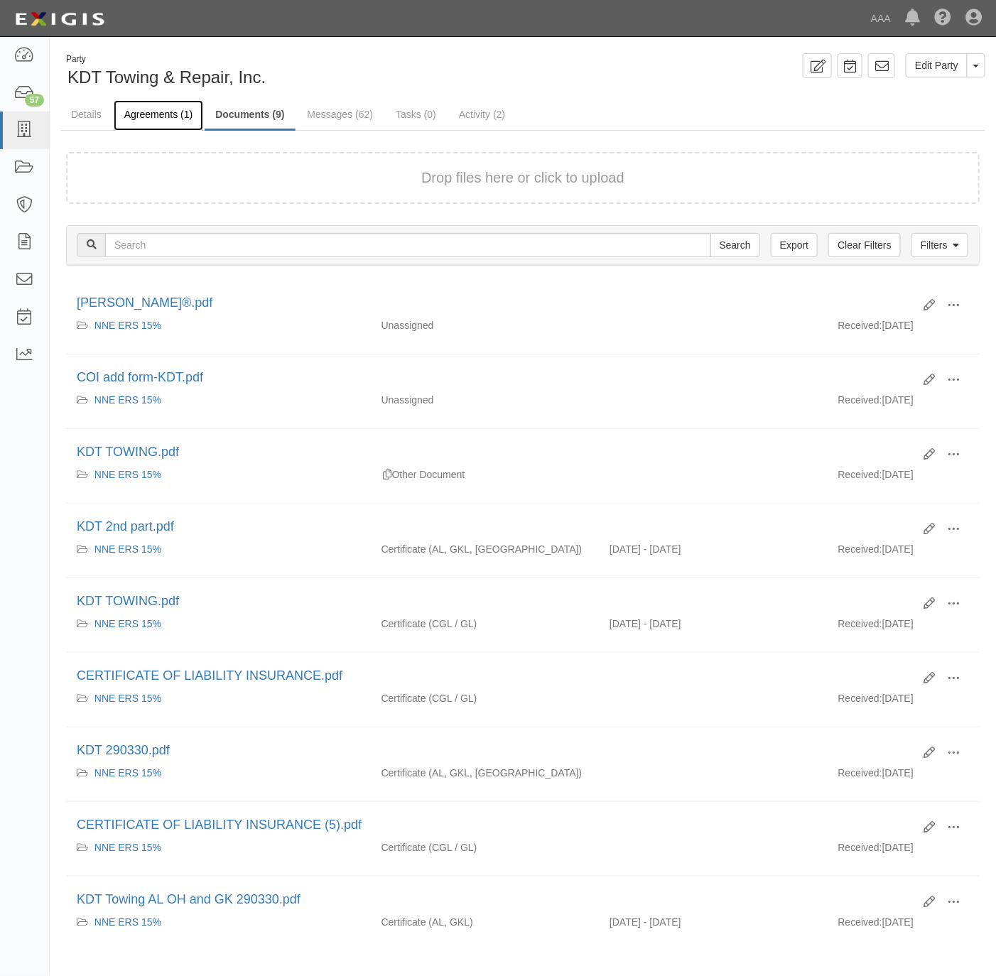
click at [156, 117] on link "Agreements (1)" at bounding box center [159, 115] width 90 height 31
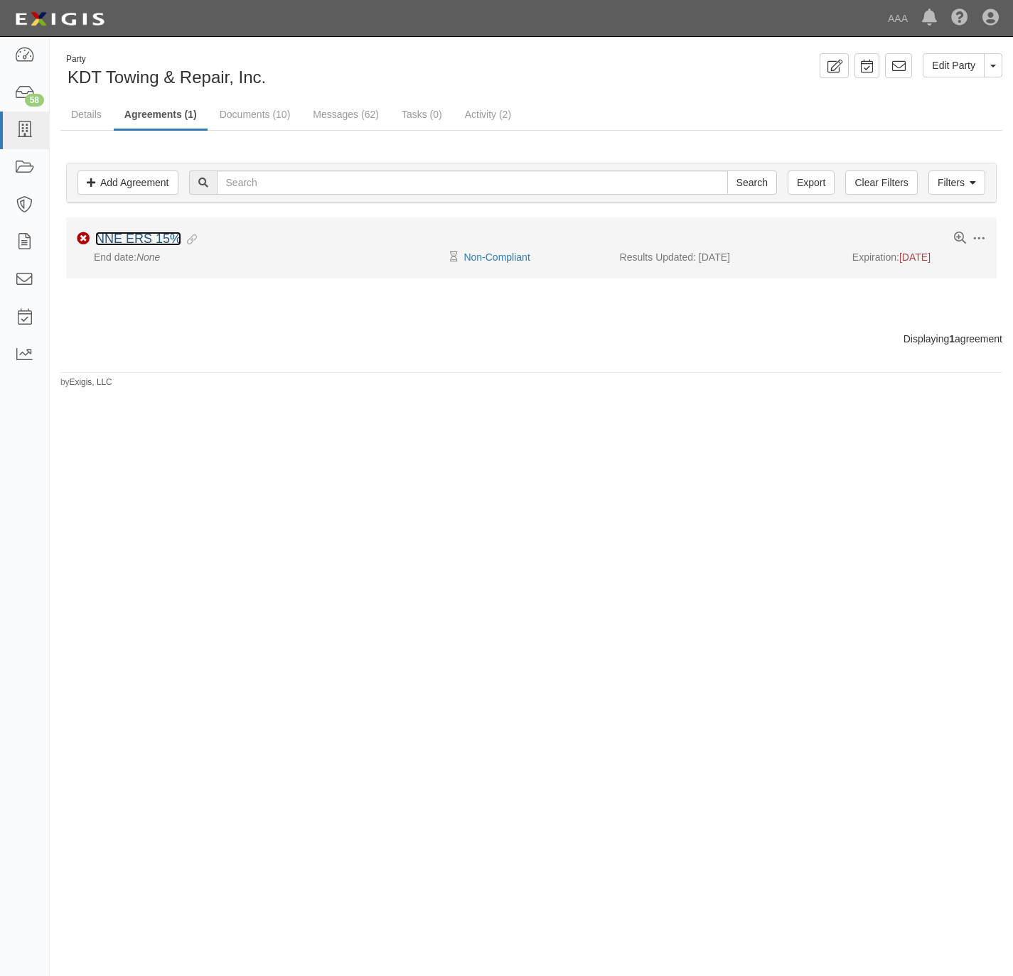
click at [126, 243] on link "NNE ERS 15%" at bounding box center [138, 239] width 86 height 14
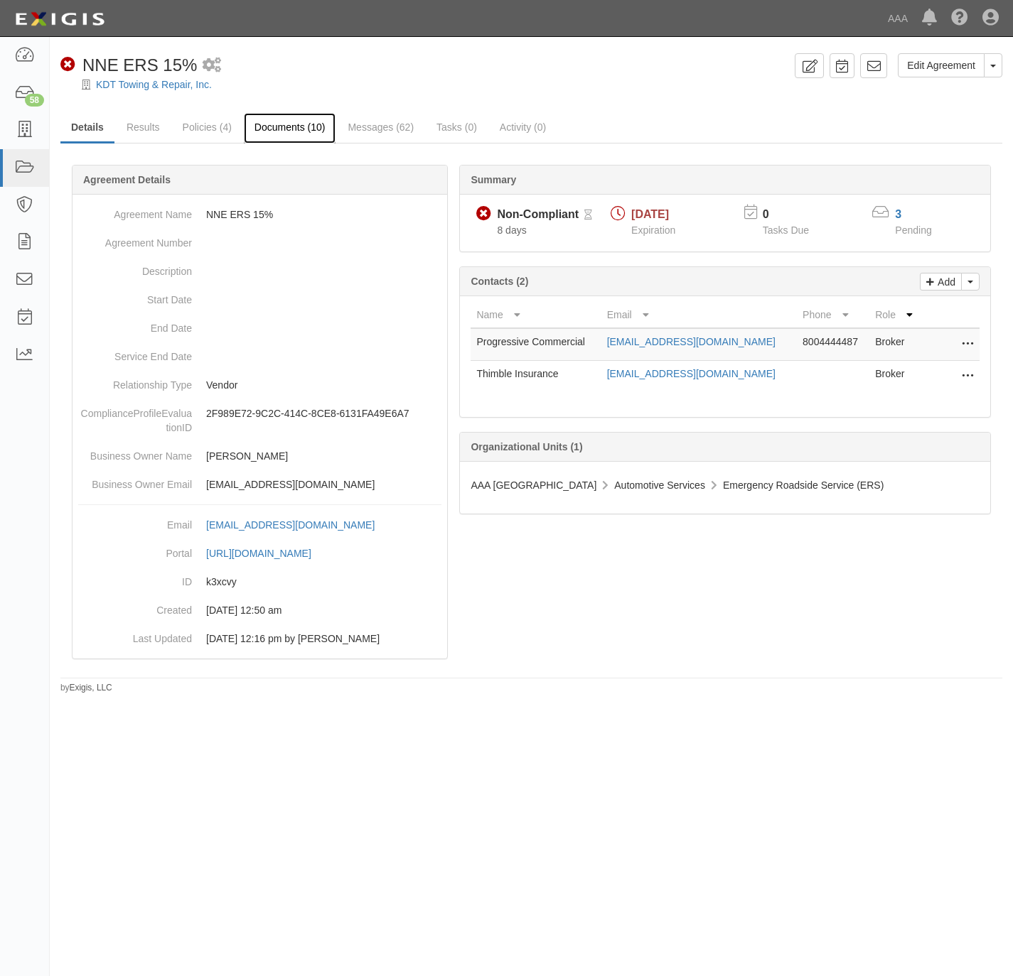
click at [288, 119] on link "Documents (10)" at bounding box center [290, 128] width 92 height 31
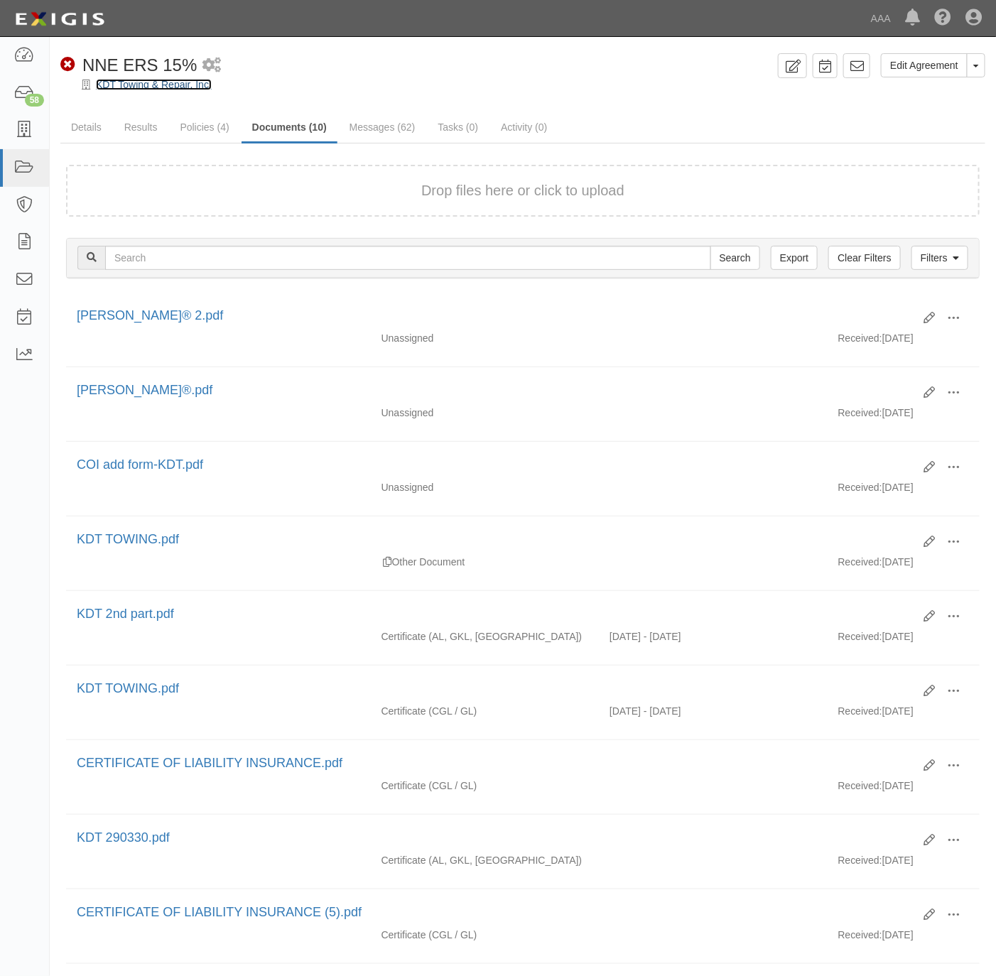
click at [135, 81] on link "KDT Towing & Repair, Inc." at bounding box center [154, 84] width 116 height 11
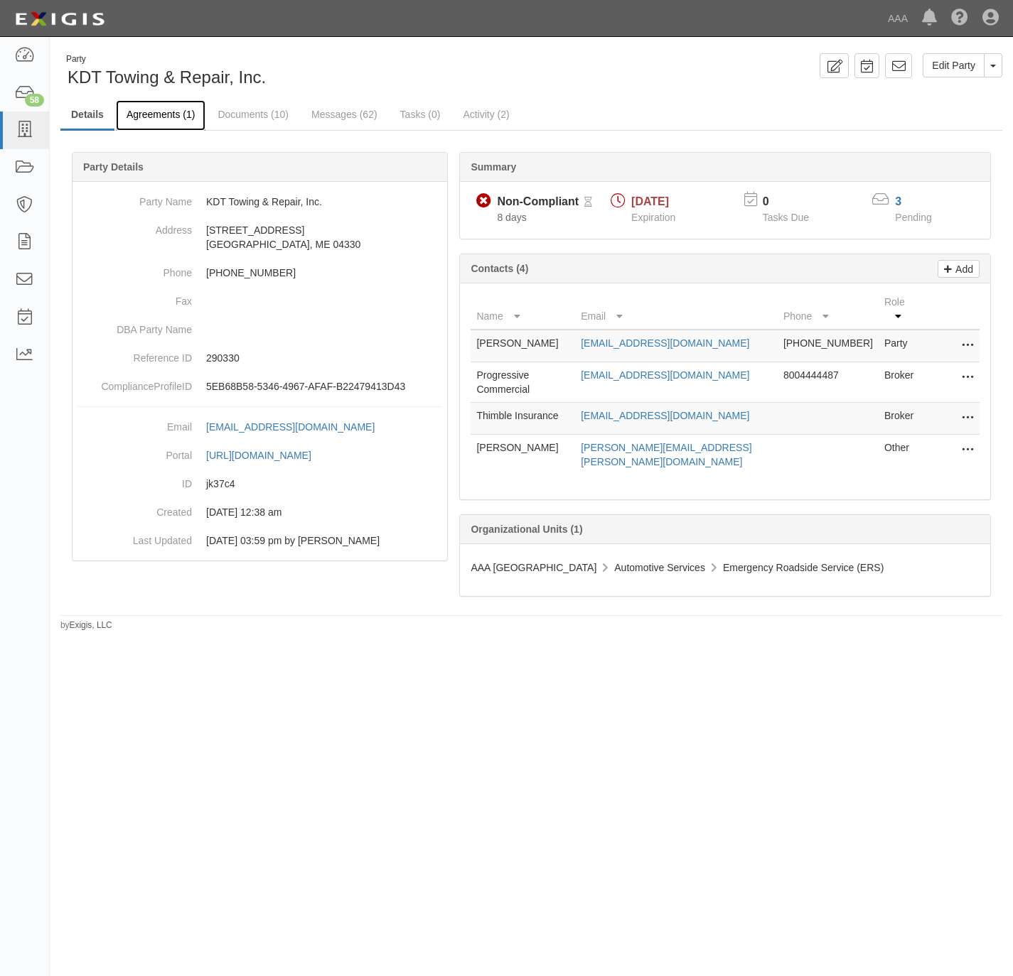
click at [151, 107] on link "Agreements (1)" at bounding box center [161, 115] width 90 height 31
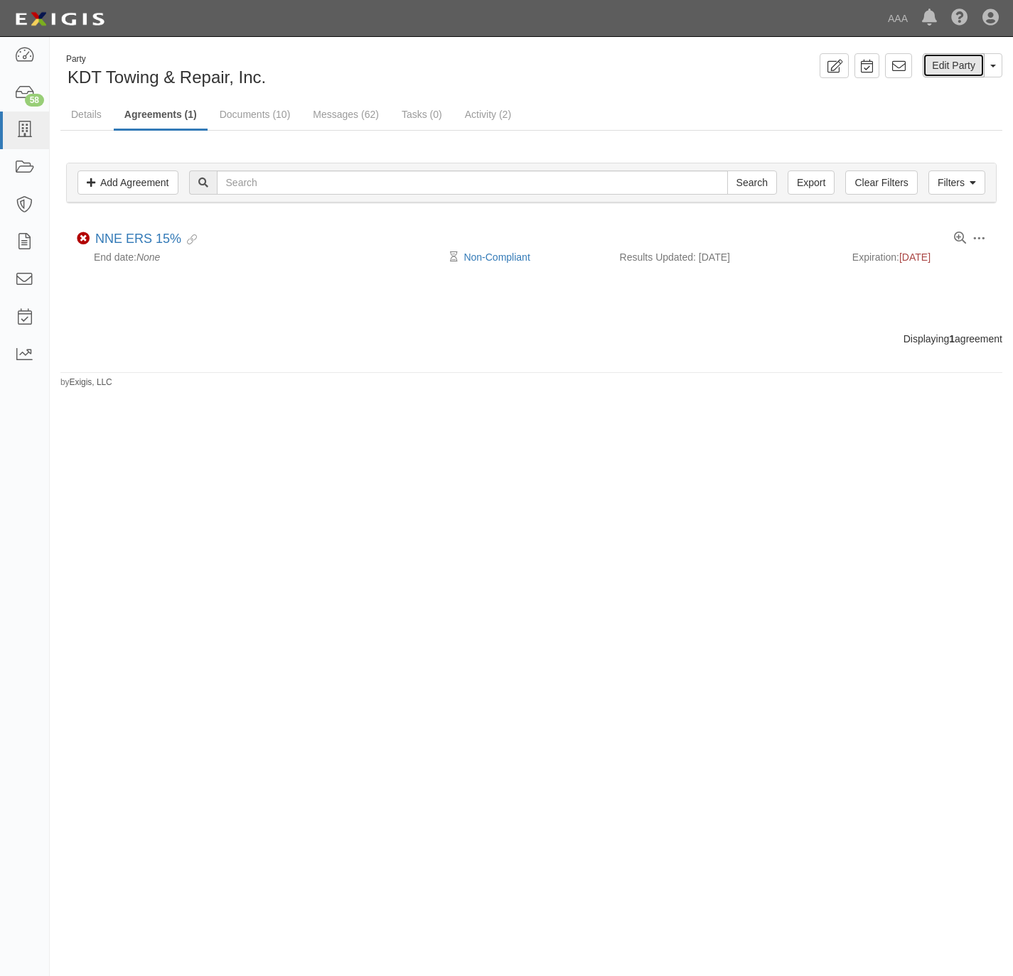
click at [961, 67] on link "Edit Party" at bounding box center [953, 65] width 62 height 24
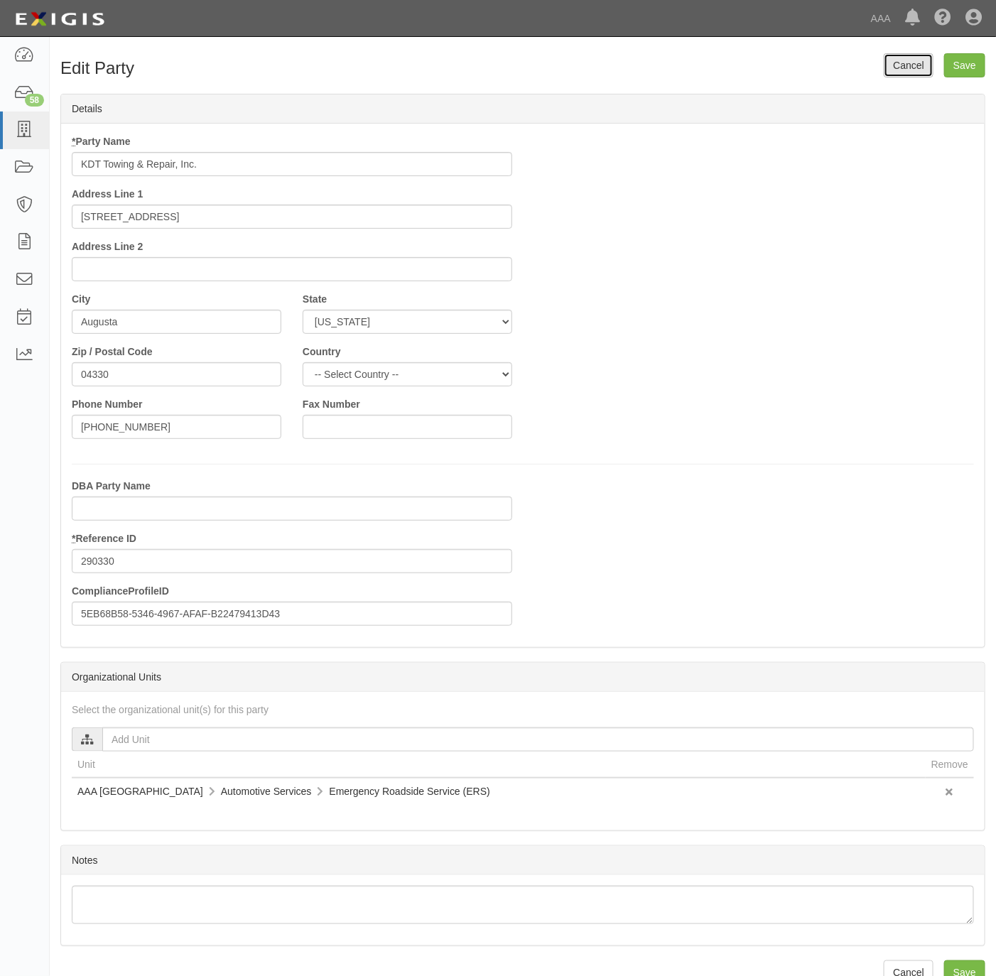
click at [907, 62] on link "Cancel" at bounding box center [909, 65] width 50 height 24
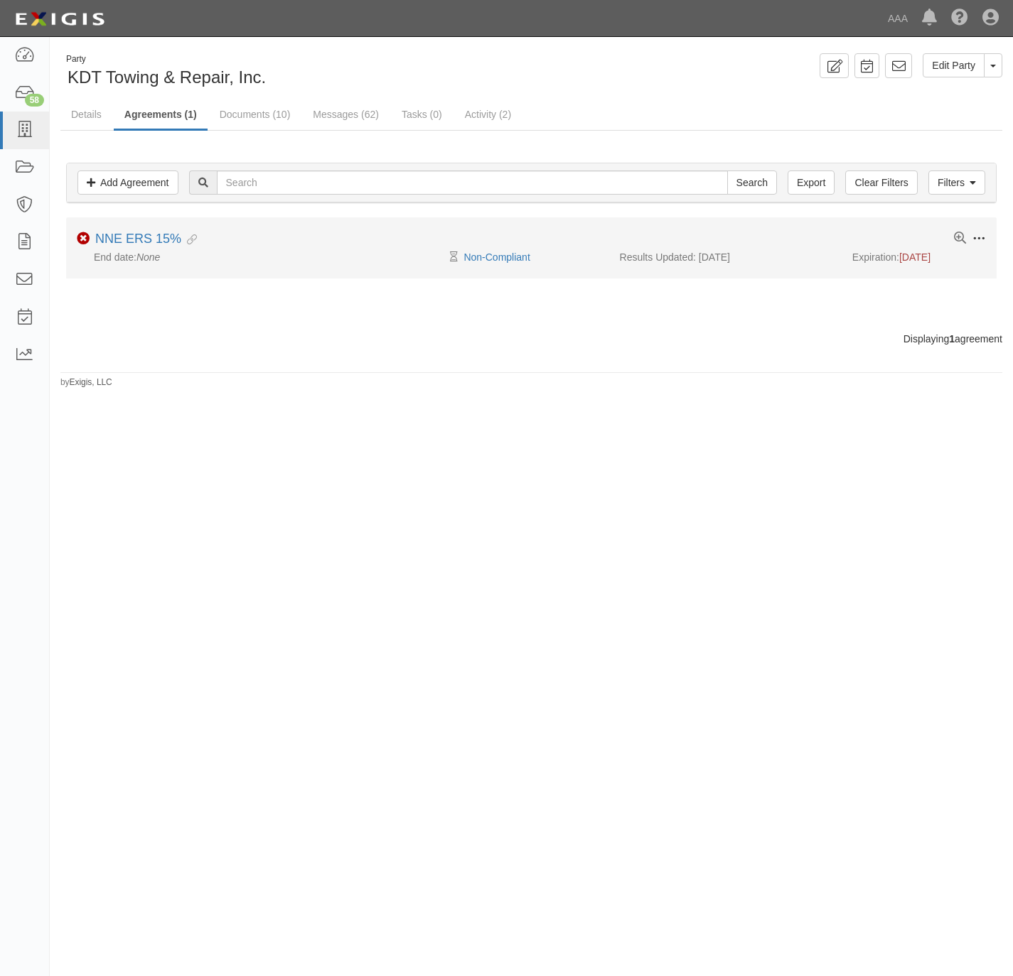
click at [978, 237] on span at bounding box center [978, 238] width 13 height 13
click at [921, 237] on link "Edit" at bounding box center [912, 238] width 112 height 26
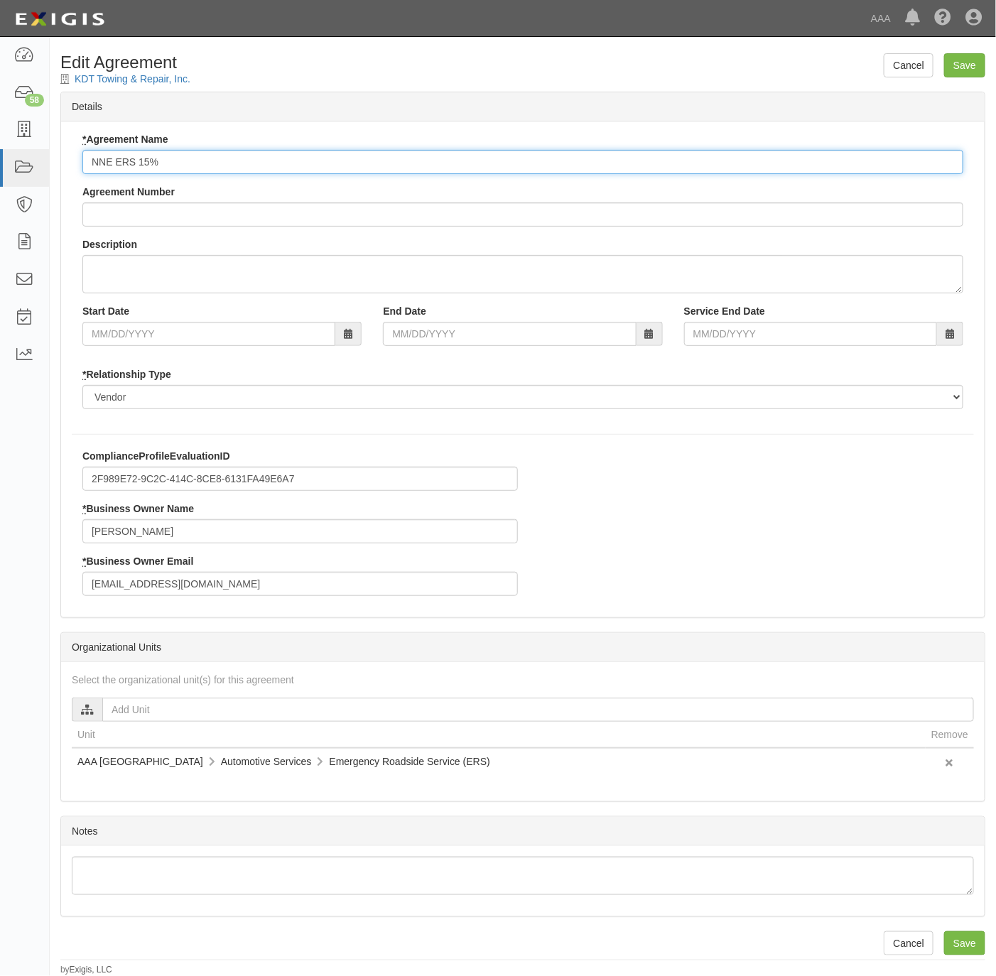
drag, startPoint x: 222, startPoint y: 161, endPoint x: 139, endPoint y: 173, distance: 84.0
click at [139, 173] on input "NNE ERS 15%" at bounding box center [522, 162] width 881 height 24
type input "NNE ERS"
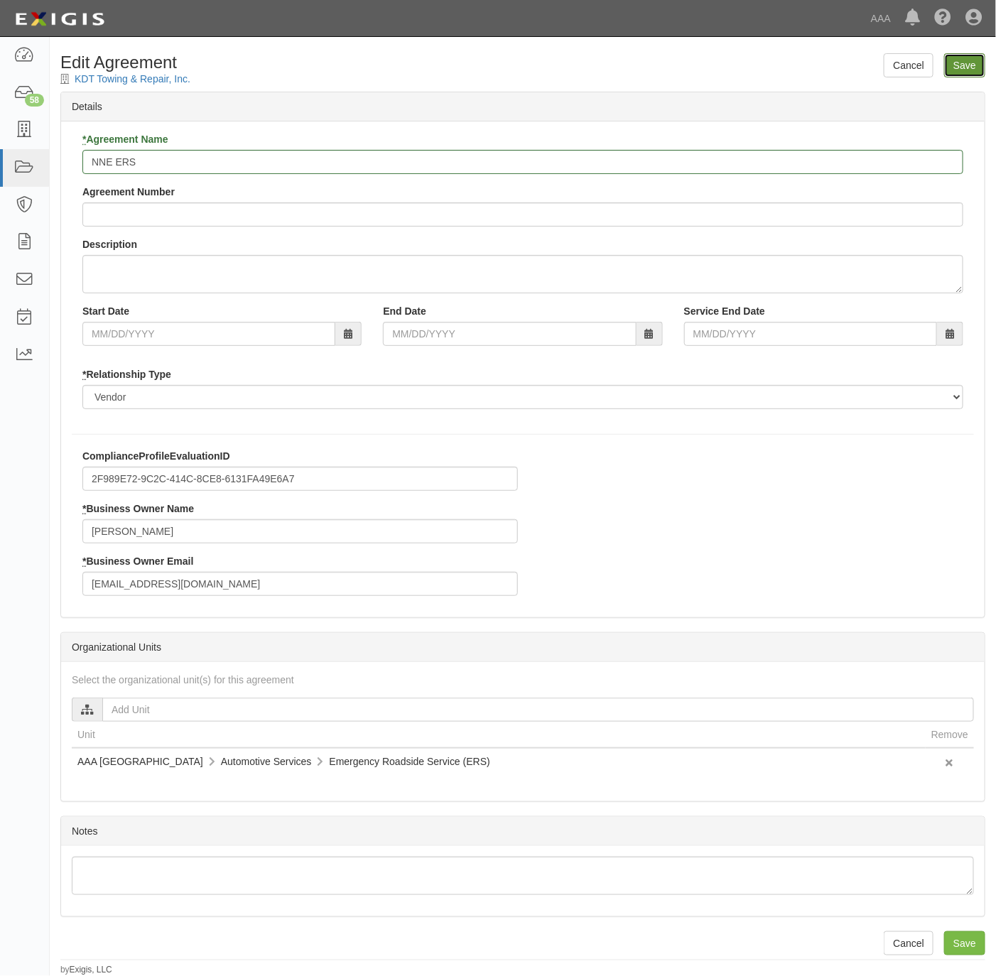
click at [976, 63] on input "Save" at bounding box center [964, 65] width 41 height 24
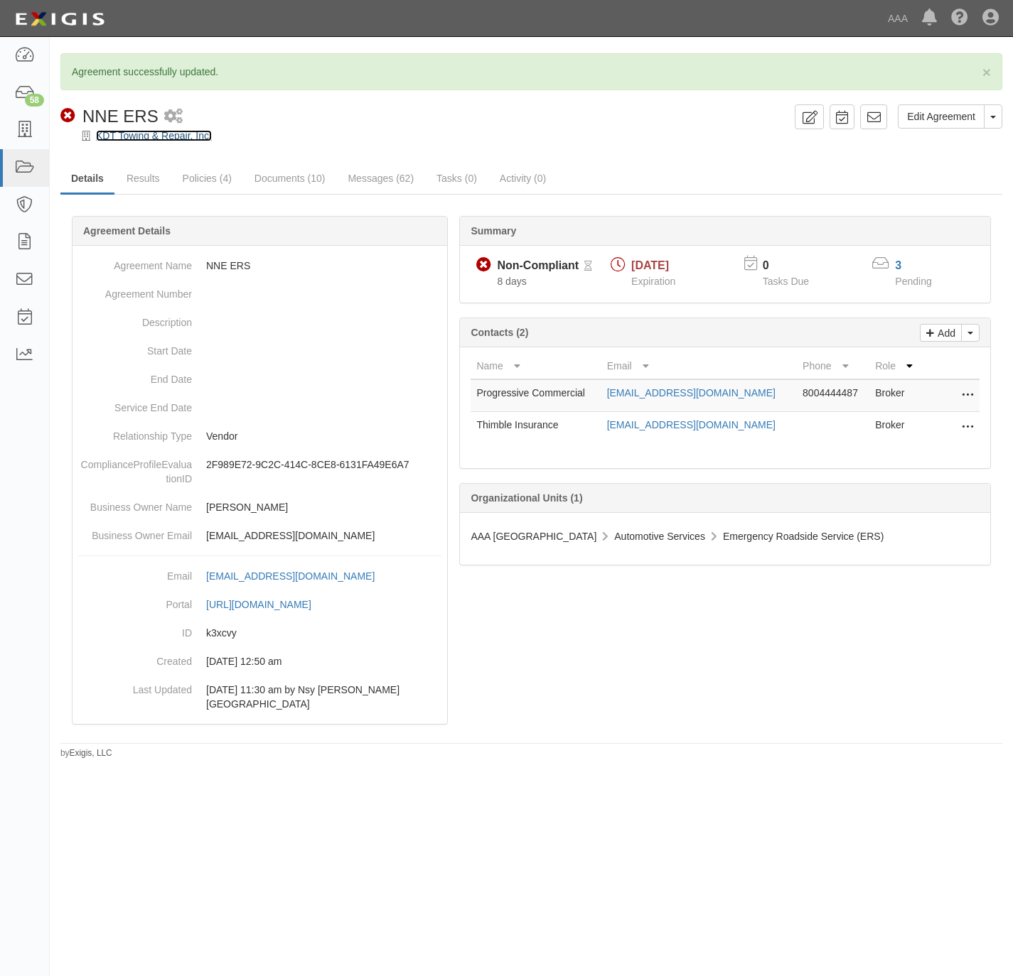
click at [130, 134] on link "KDT Towing & Repair, Inc." at bounding box center [154, 135] width 116 height 11
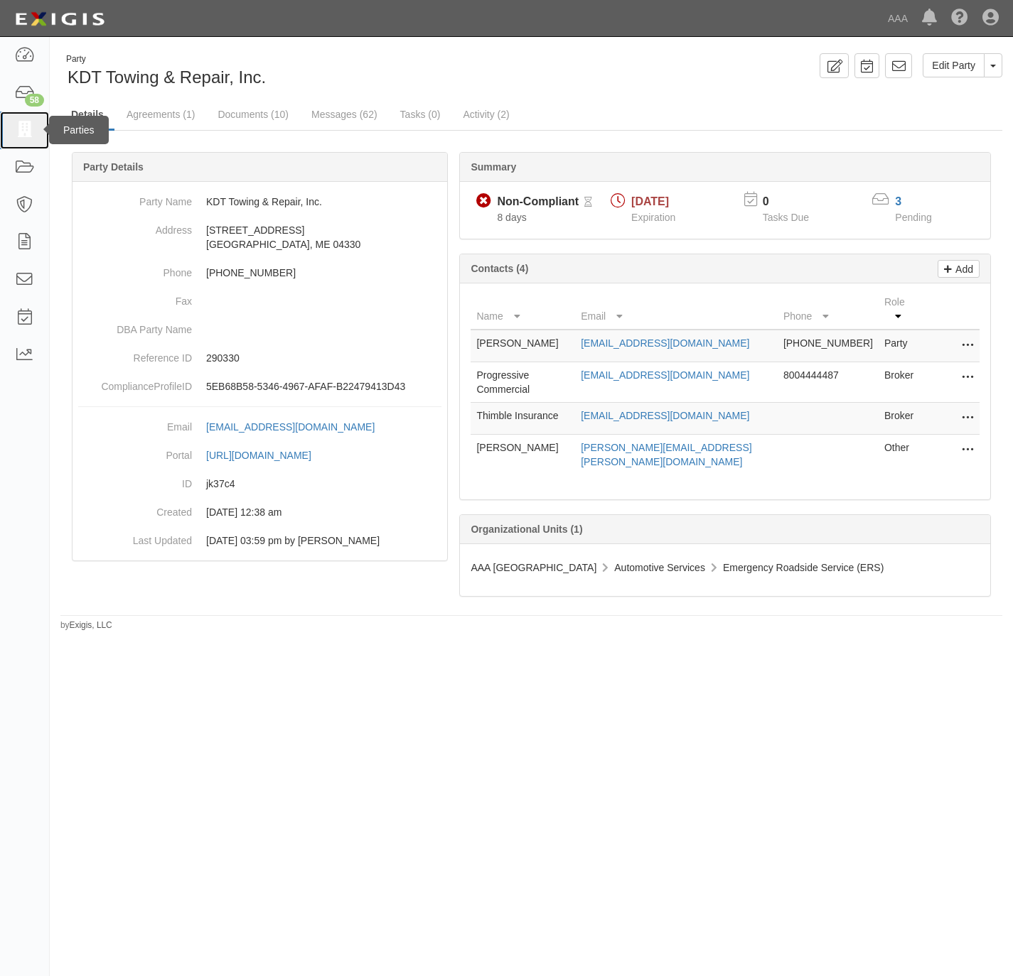
click at [23, 129] on icon at bounding box center [24, 130] width 20 height 16
